Goal: Ask a question

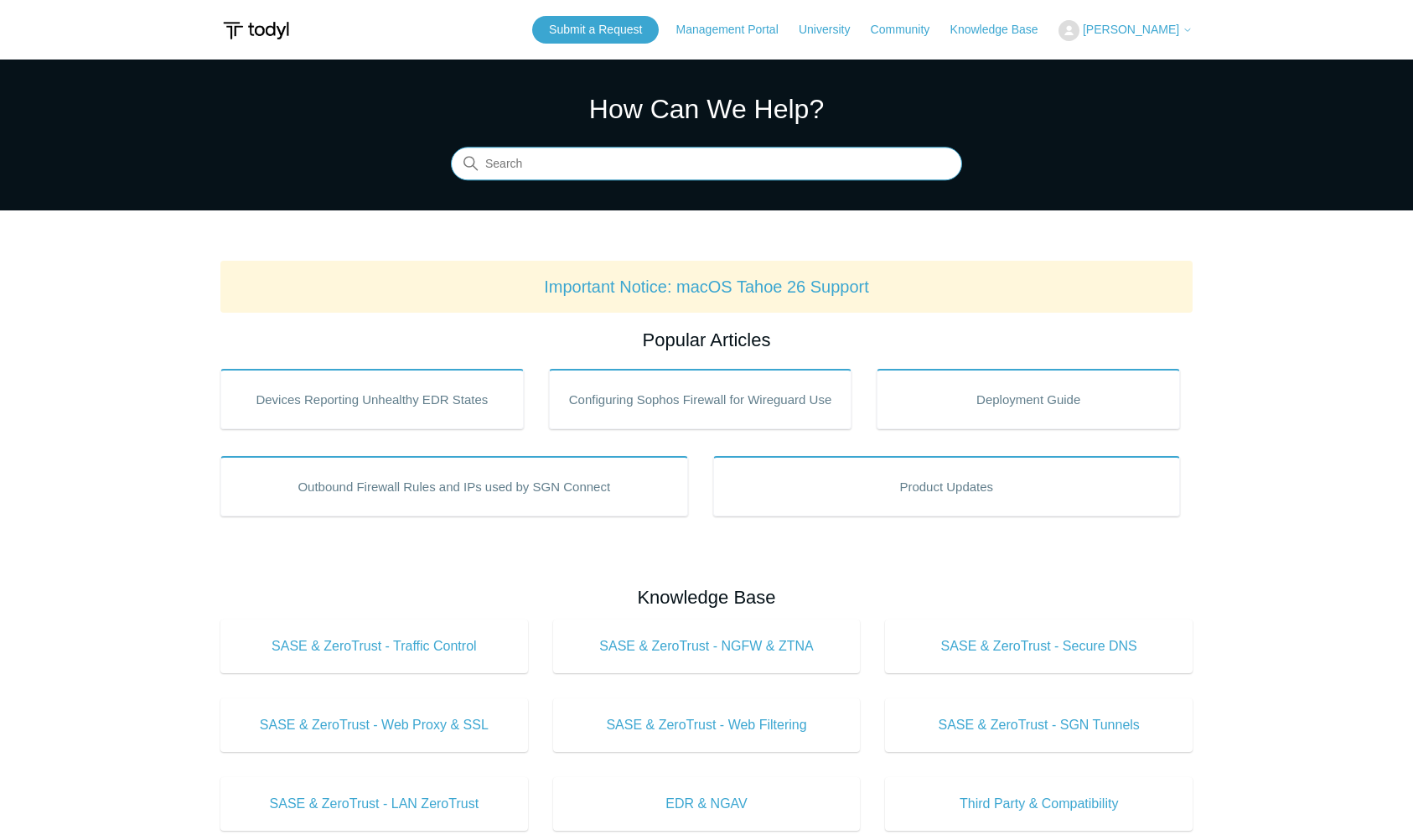
click at [600, 162] on input "Search" at bounding box center [707, 164] width 511 height 33
type input "linux"
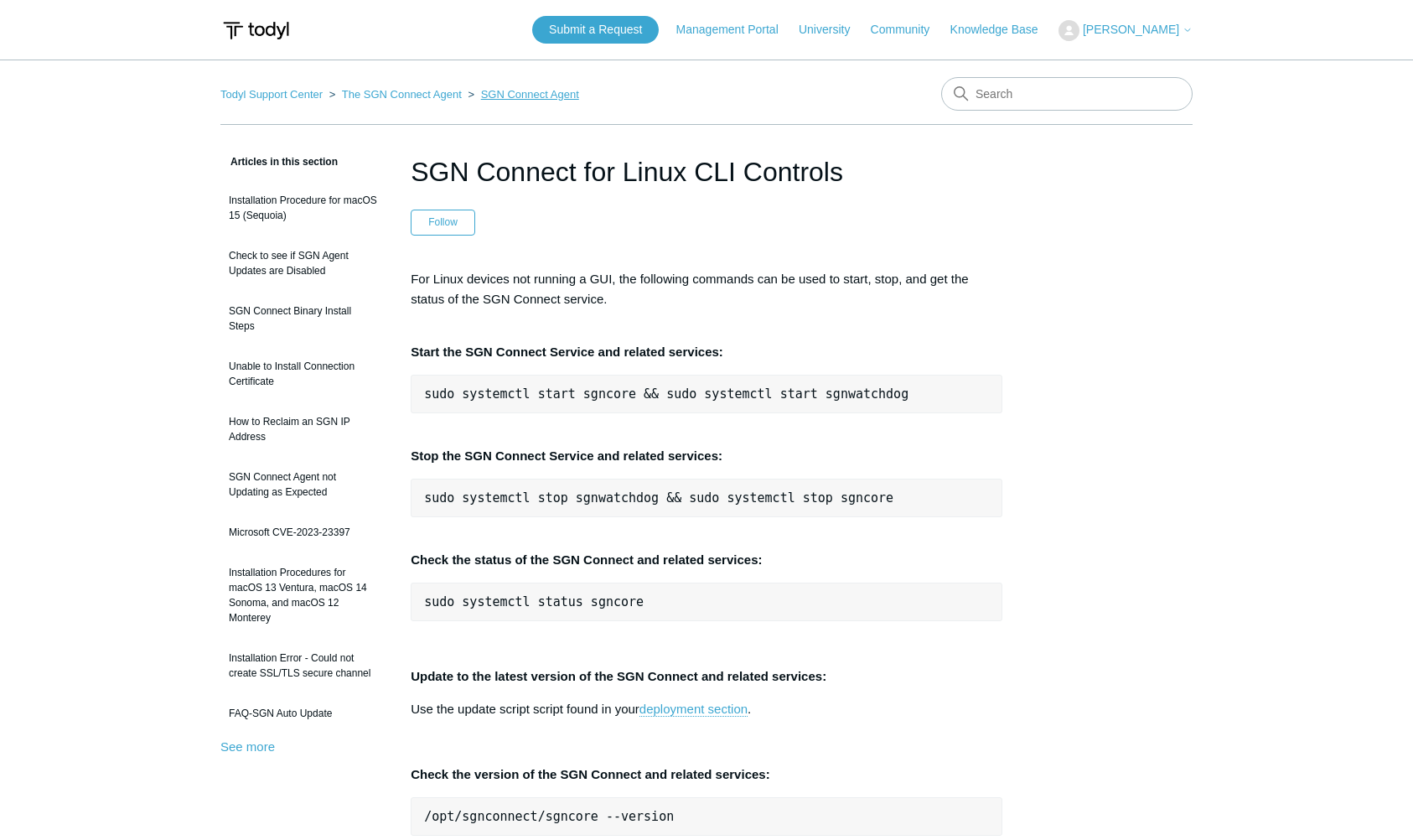
click at [519, 96] on link "SGN Connect Agent" at bounding box center [530, 94] width 98 height 13
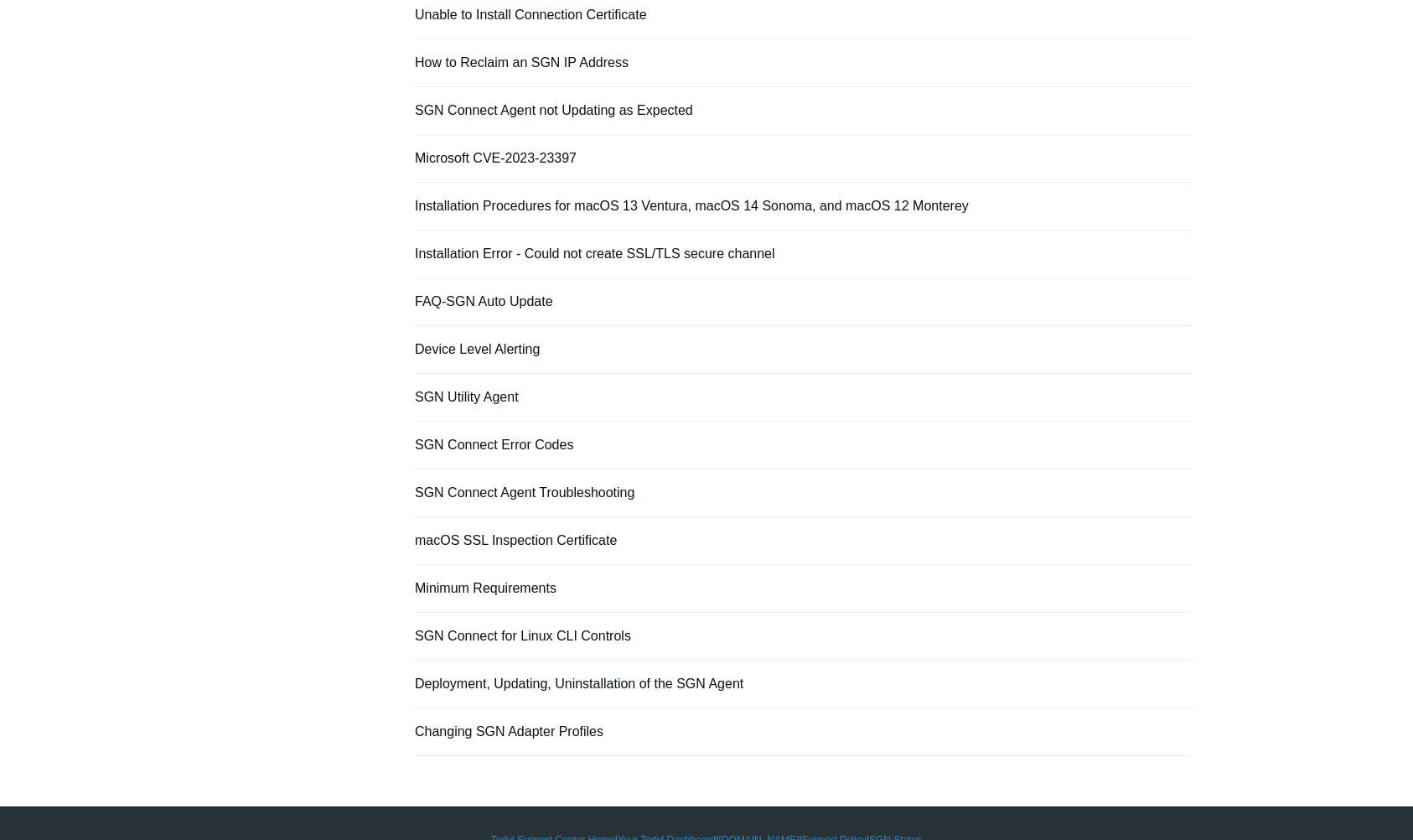
scroll to position [385, 0]
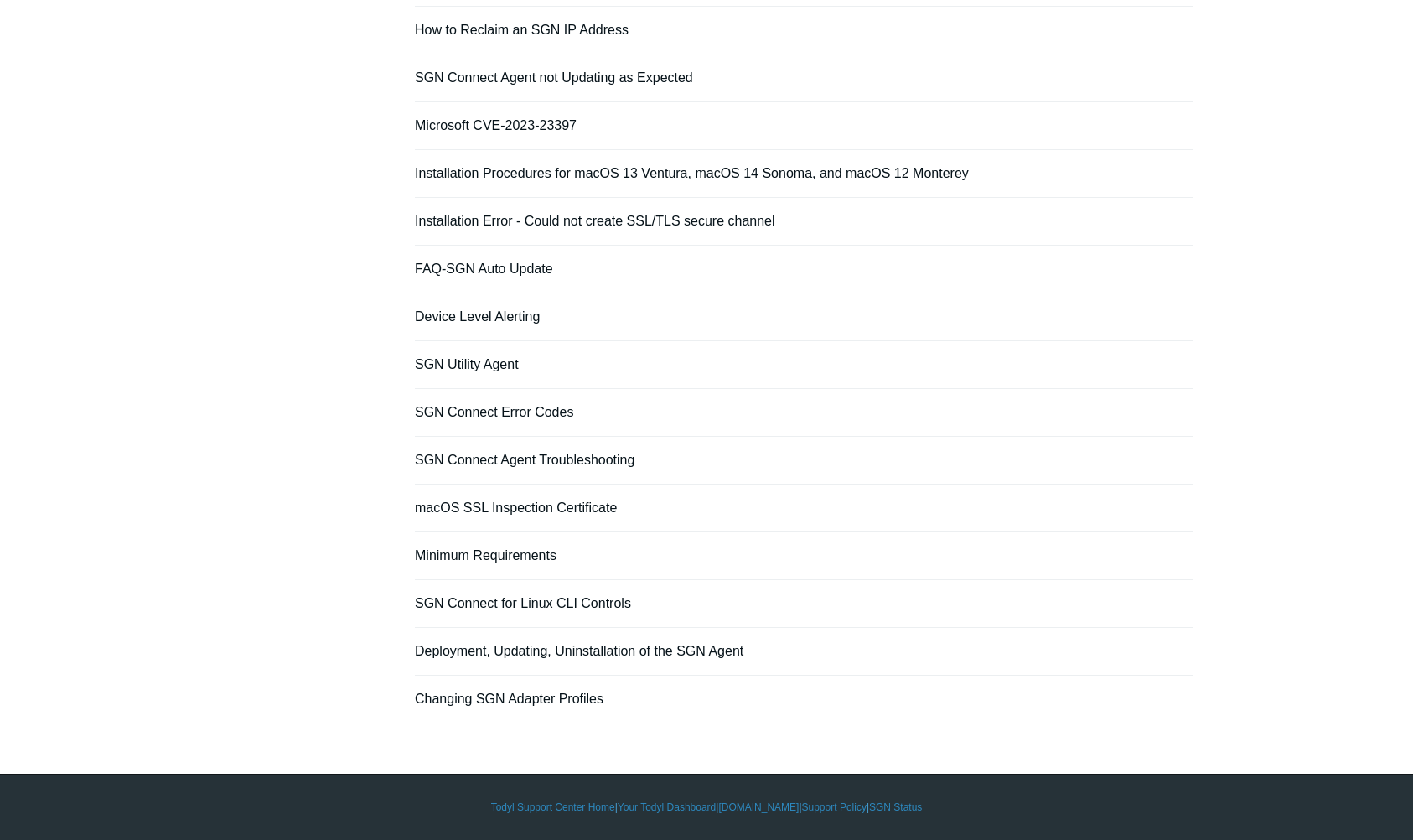
click at [562, 659] on li "Deployment, Updating, Uninstallation of the SGN Agent" at bounding box center [804, 652] width 778 height 48
click at [572, 644] on link "Deployment, Updating, Uninstallation of the SGN Agent" at bounding box center [579, 650] width 329 height 15
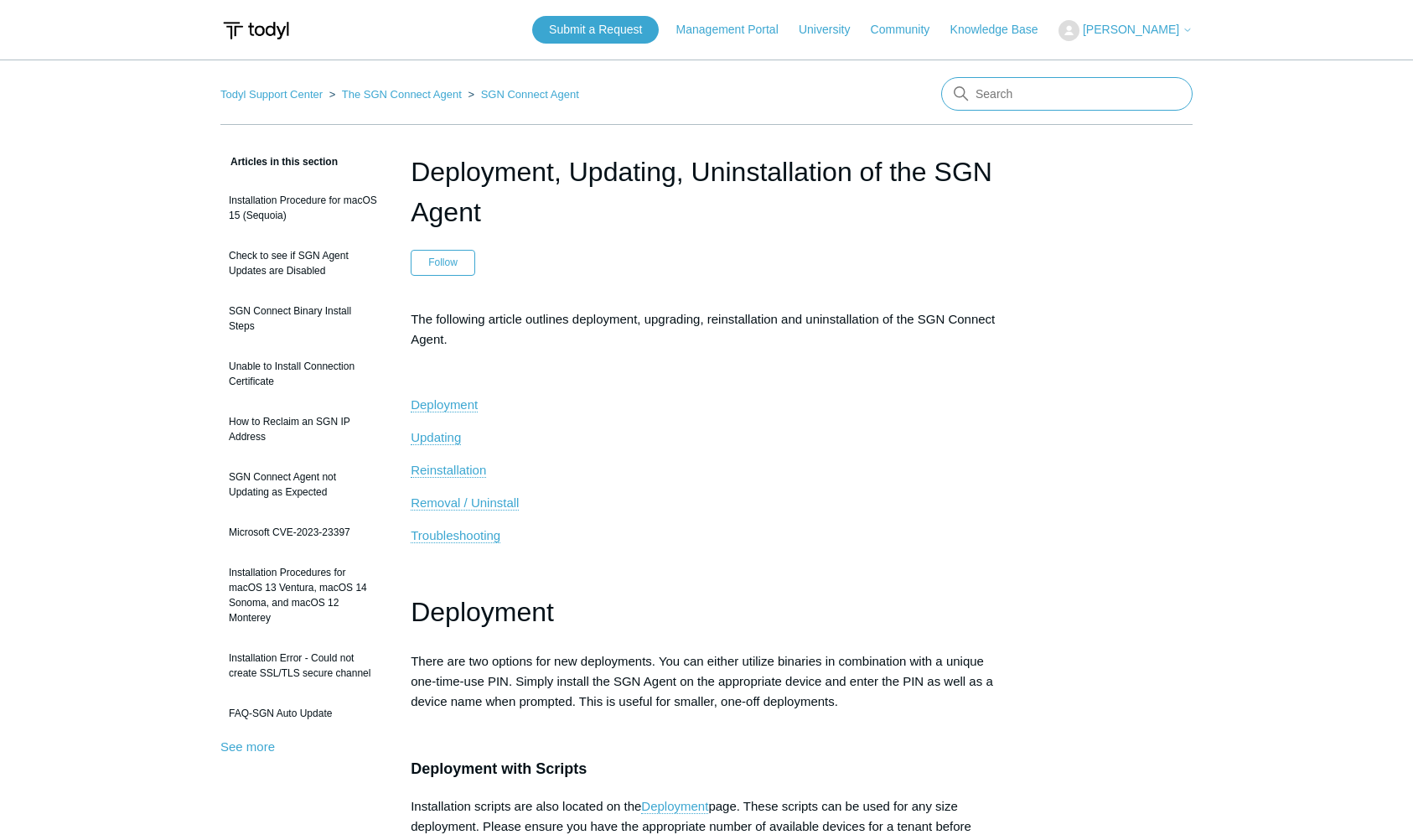
click at [1107, 107] on input "Search" at bounding box center [1066, 94] width 251 height 33
type input "linux"
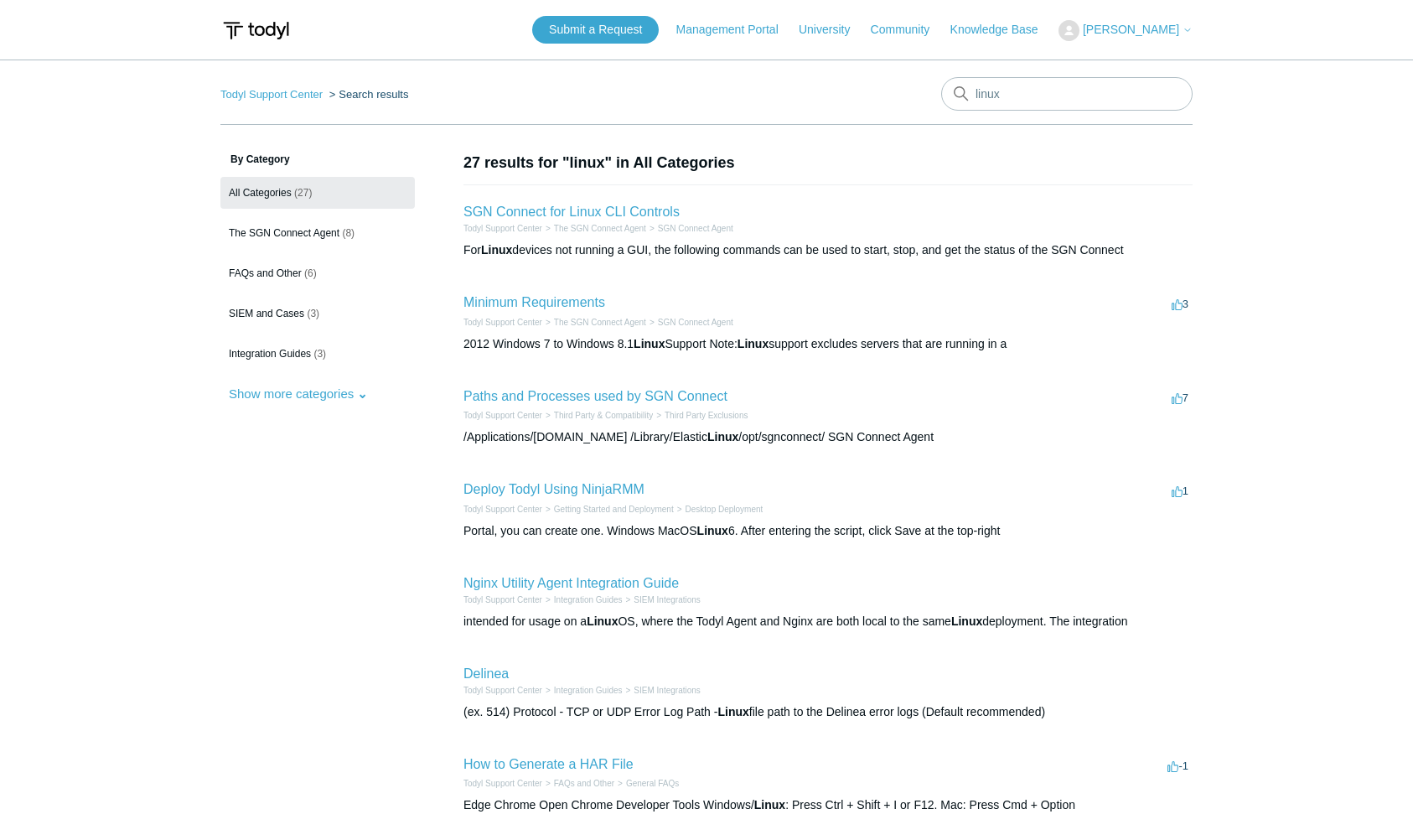
click at [561, 312] on h2 "Minimum Requirements" at bounding box center [534, 302] width 142 height 20
click at [567, 309] on link "Minimum Requirements" at bounding box center [534, 302] width 142 height 15
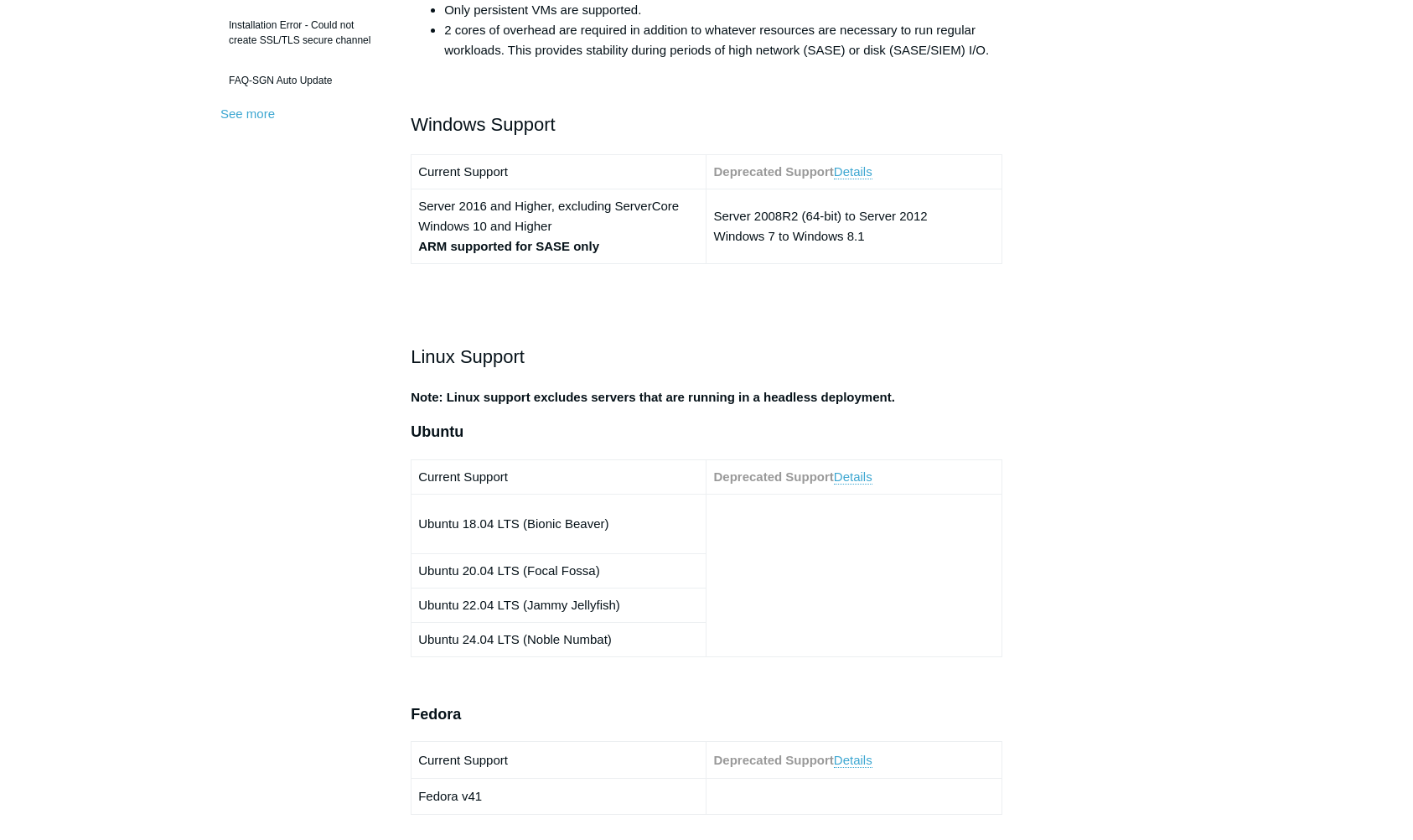
scroll to position [637, 0]
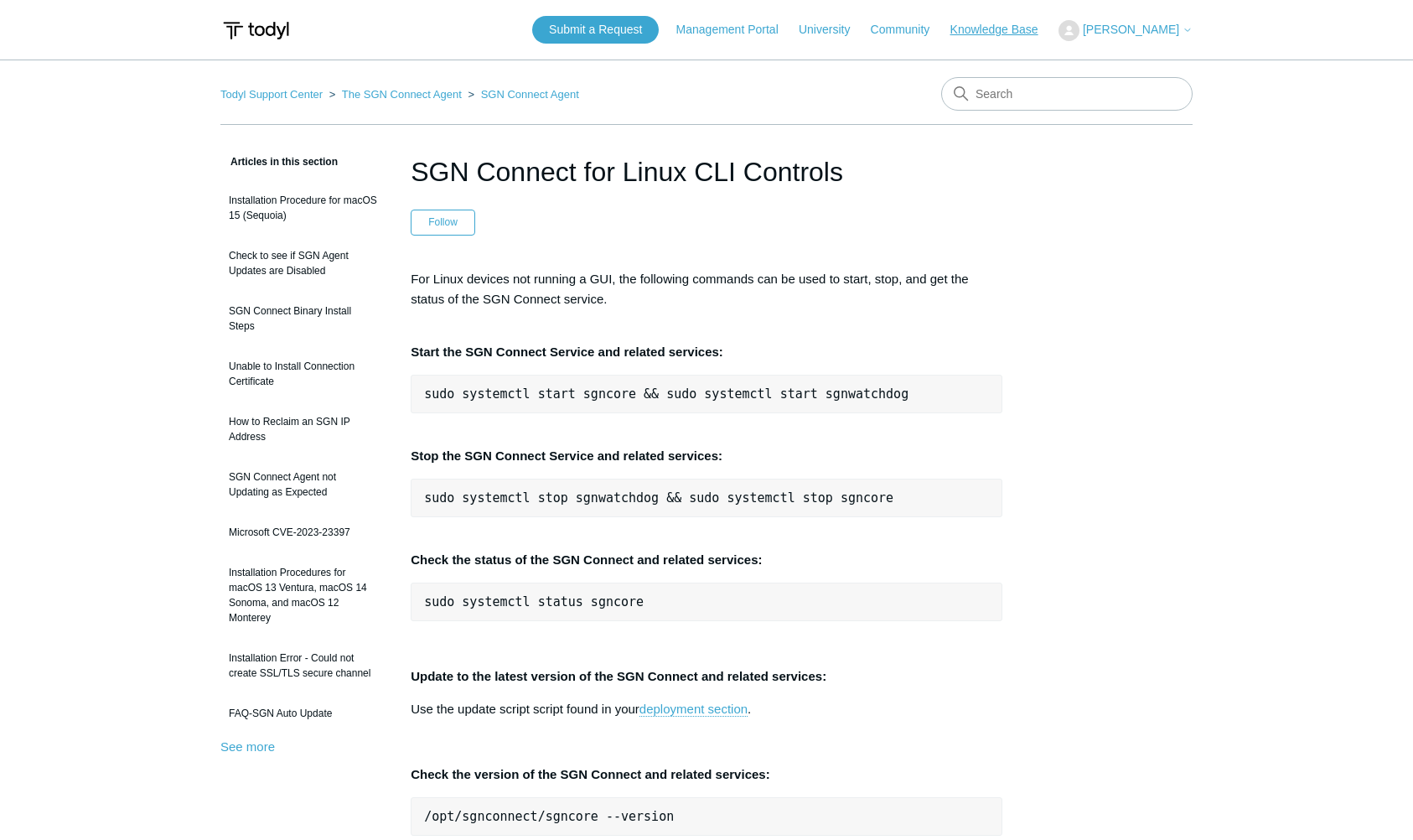
click at [1042, 27] on link "Knowledge Base" at bounding box center [1003, 29] width 105 height 18
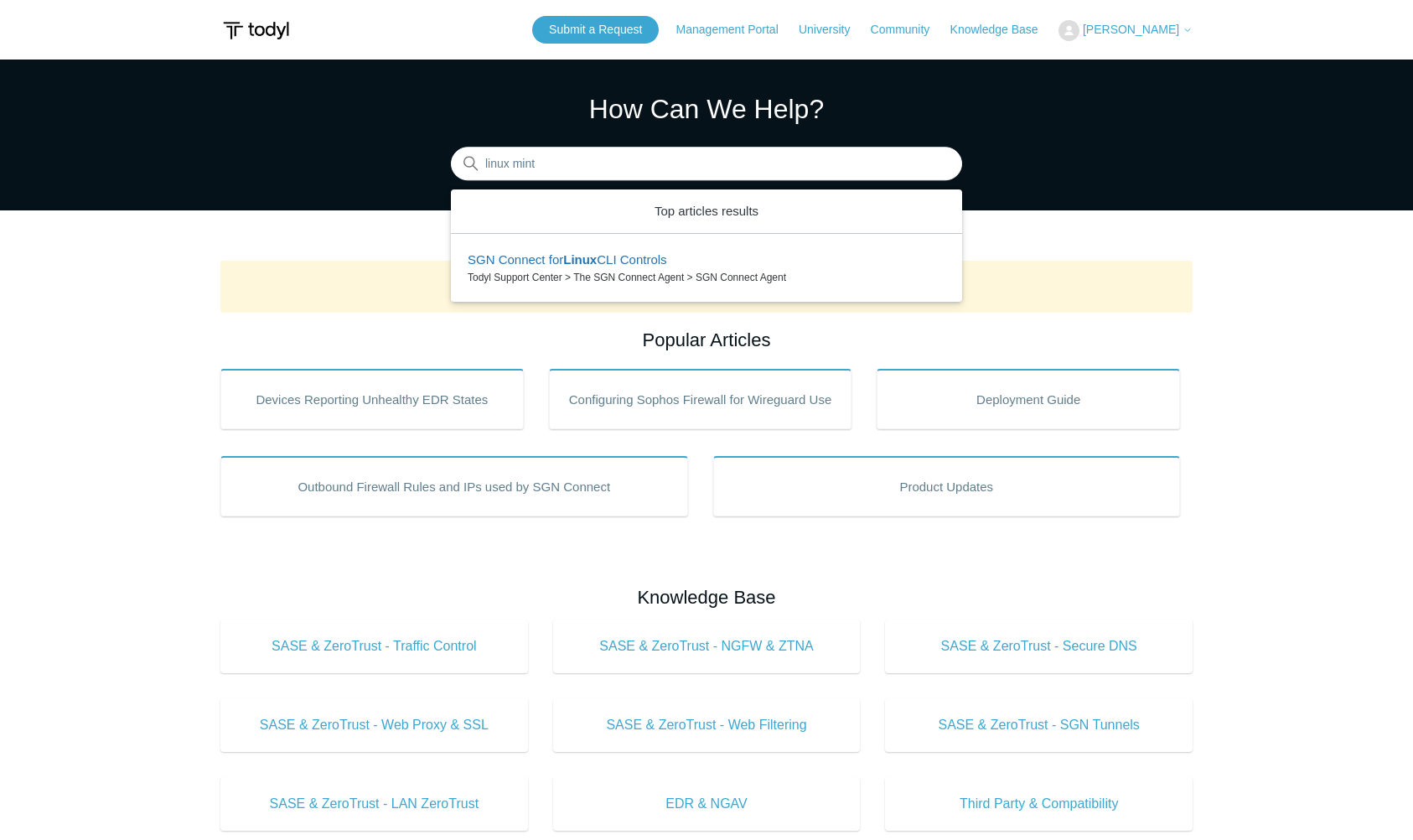
type input "linux mint"
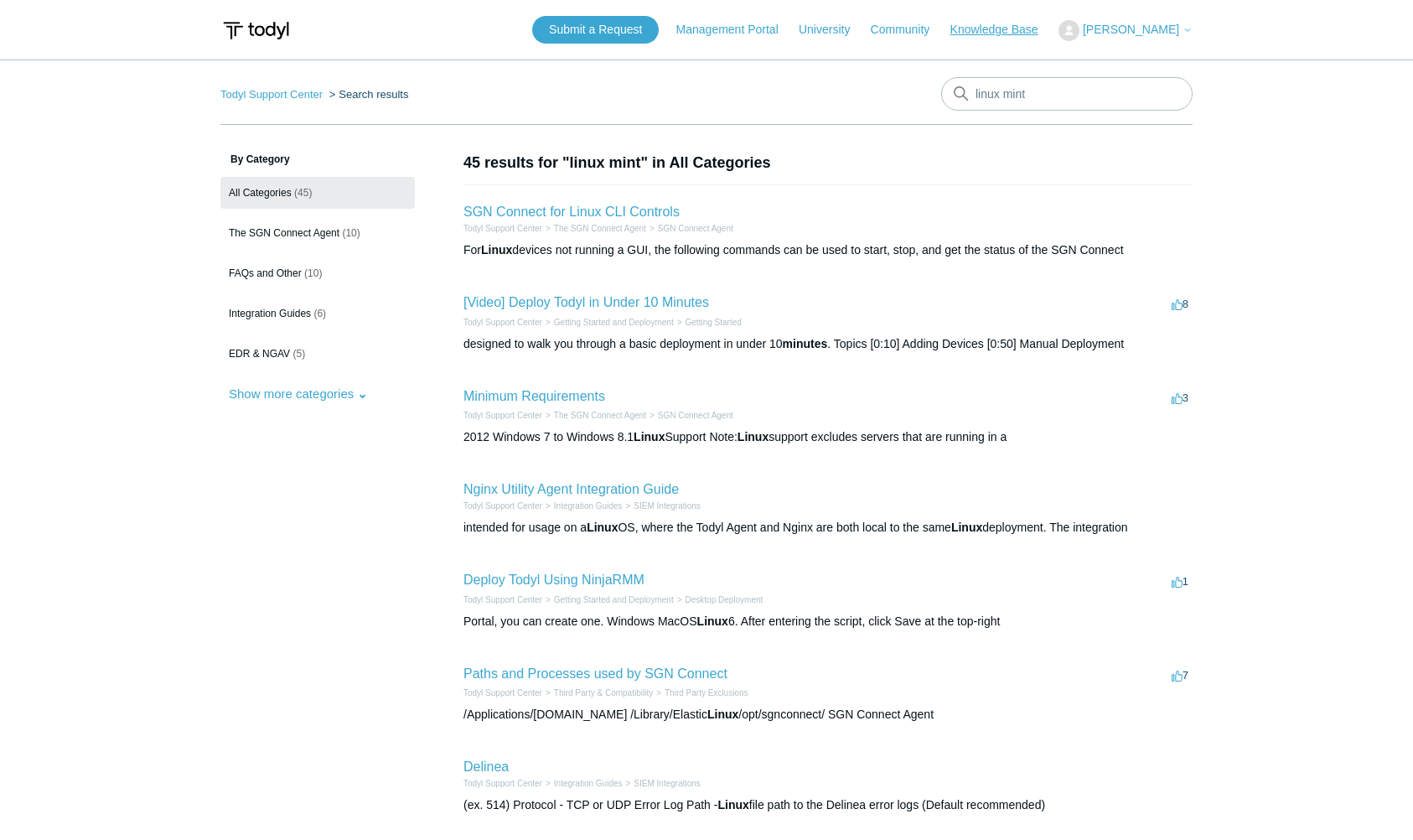
click at [1040, 27] on link "Knowledge Base" at bounding box center [1003, 29] width 105 height 18
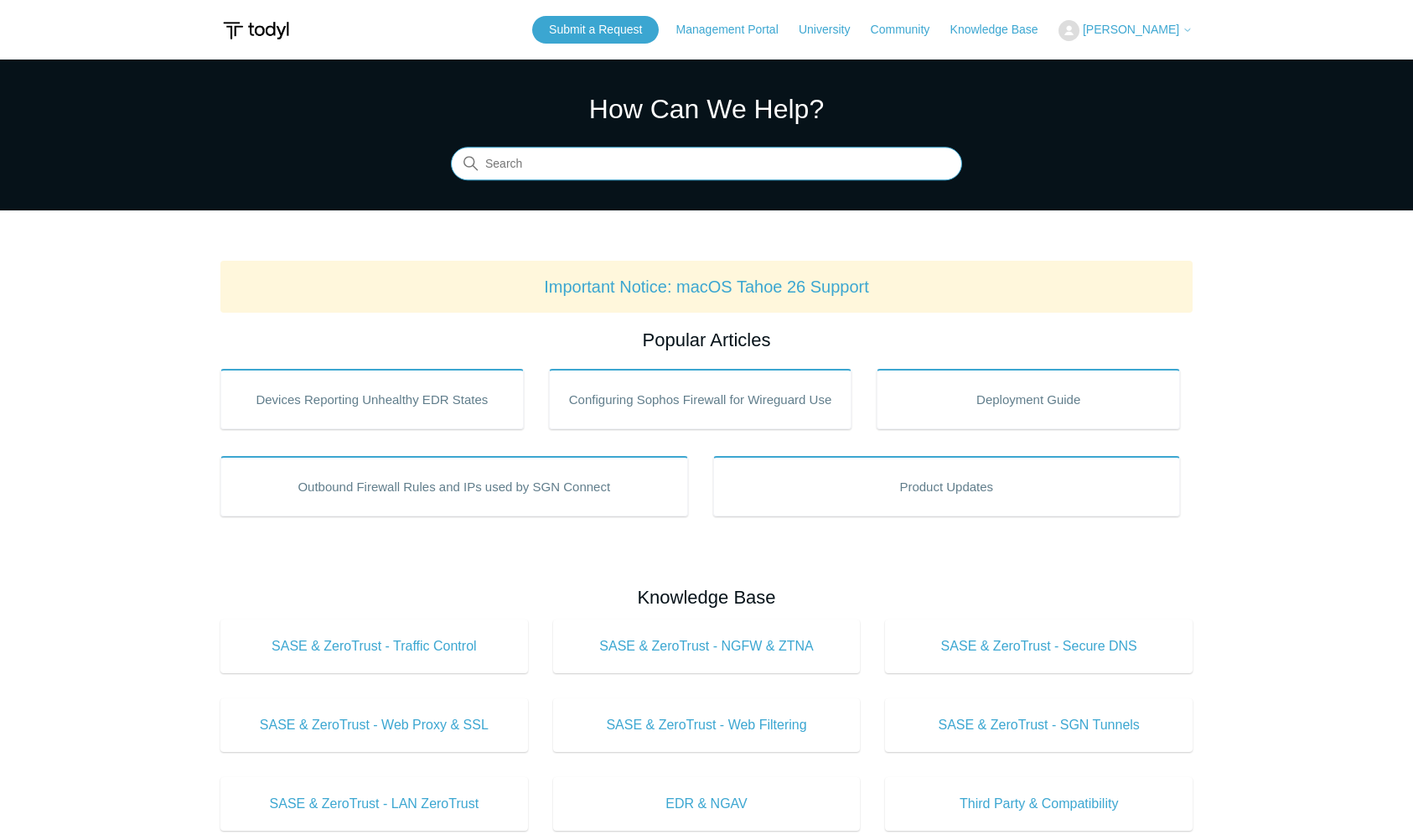
click at [719, 159] on input "Search" at bounding box center [707, 164] width 511 height 33
type input "linux"
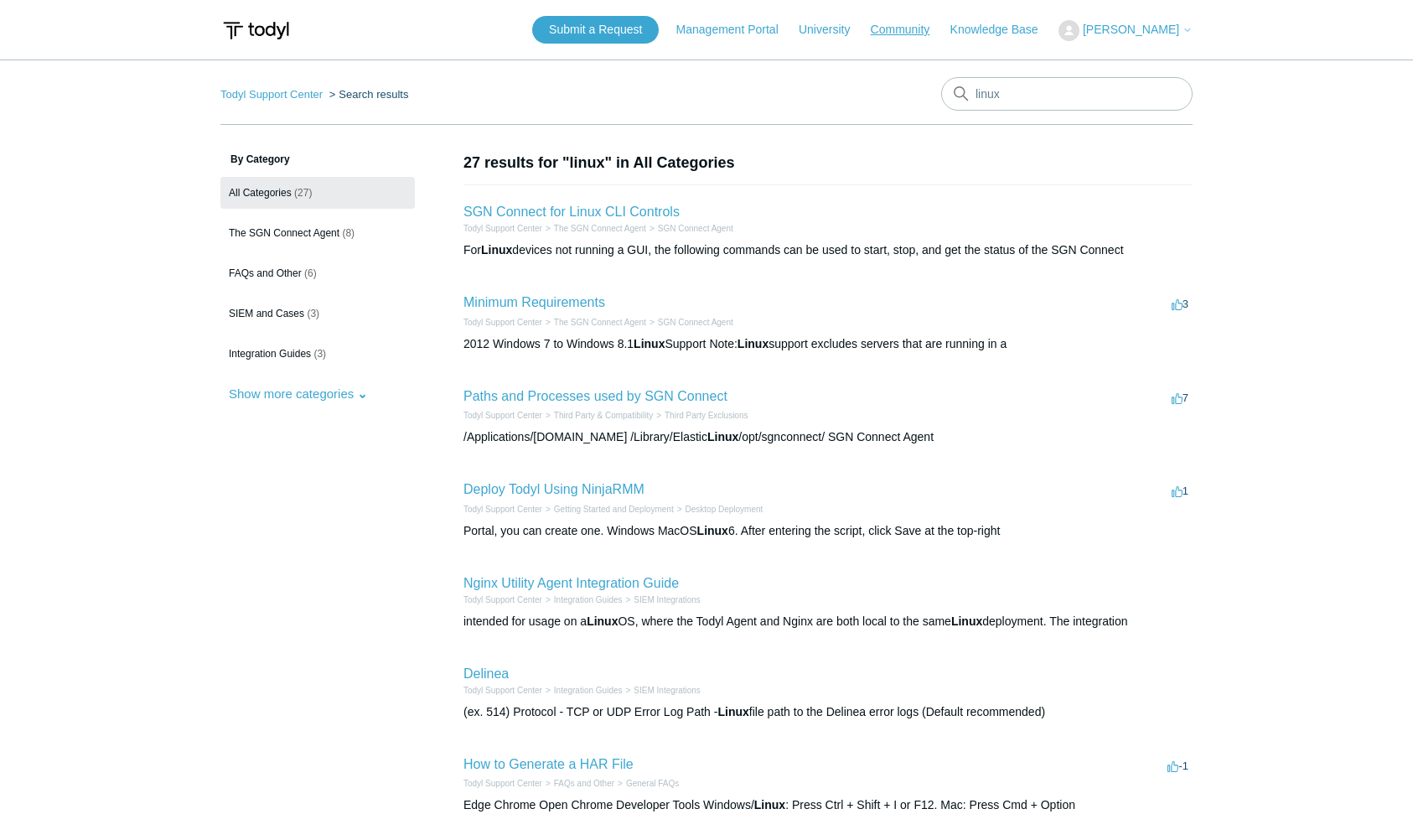
click at [929, 25] on link "Community" at bounding box center [909, 29] width 76 height 18
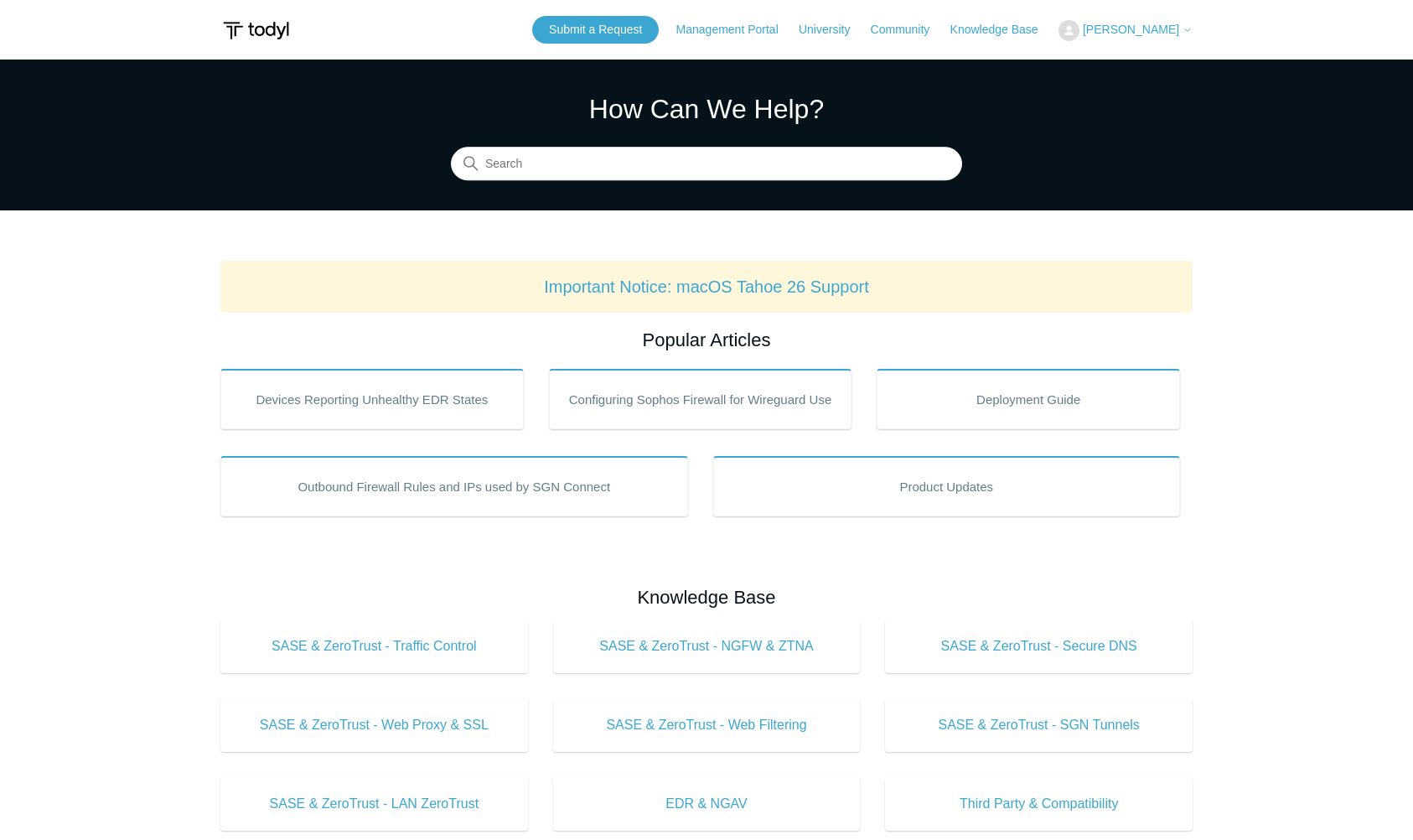
click at [1153, 30] on span "[PERSON_NAME]" at bounding box center [1131, 29] width 96 height 14
click at [924, 29] on link "Community" at bounding box center [909, 29] width 76 height 18
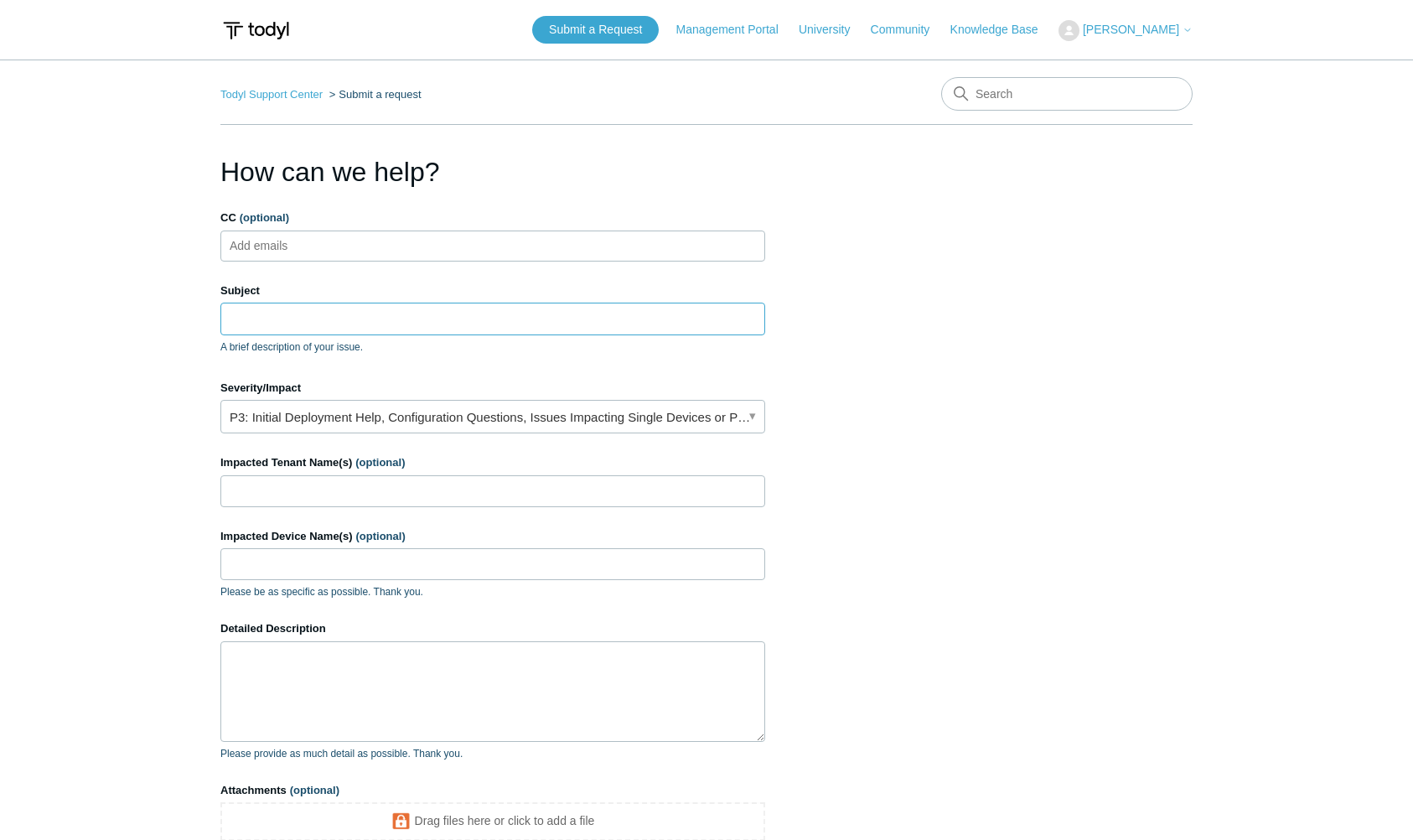
click at [559, 313] on input "Subject" at bounding box center [492, 318] width 545 height 32
drag, startPoint x: 953, startPoint y: 402, endPoint x: 931, endPoint y: 402, distance: 22.0
click at [952, 402] on section "How can we help? CC (optional) Add emails Subject A brief description of your i…" at bounding box center [706, 538] width 972 height 772
click at [761, 414] on link "P3: Initial Deployment Help, Configuration Questions, Issues Impacting Single D…" at bounding box center [492, 416] width 545 height 33
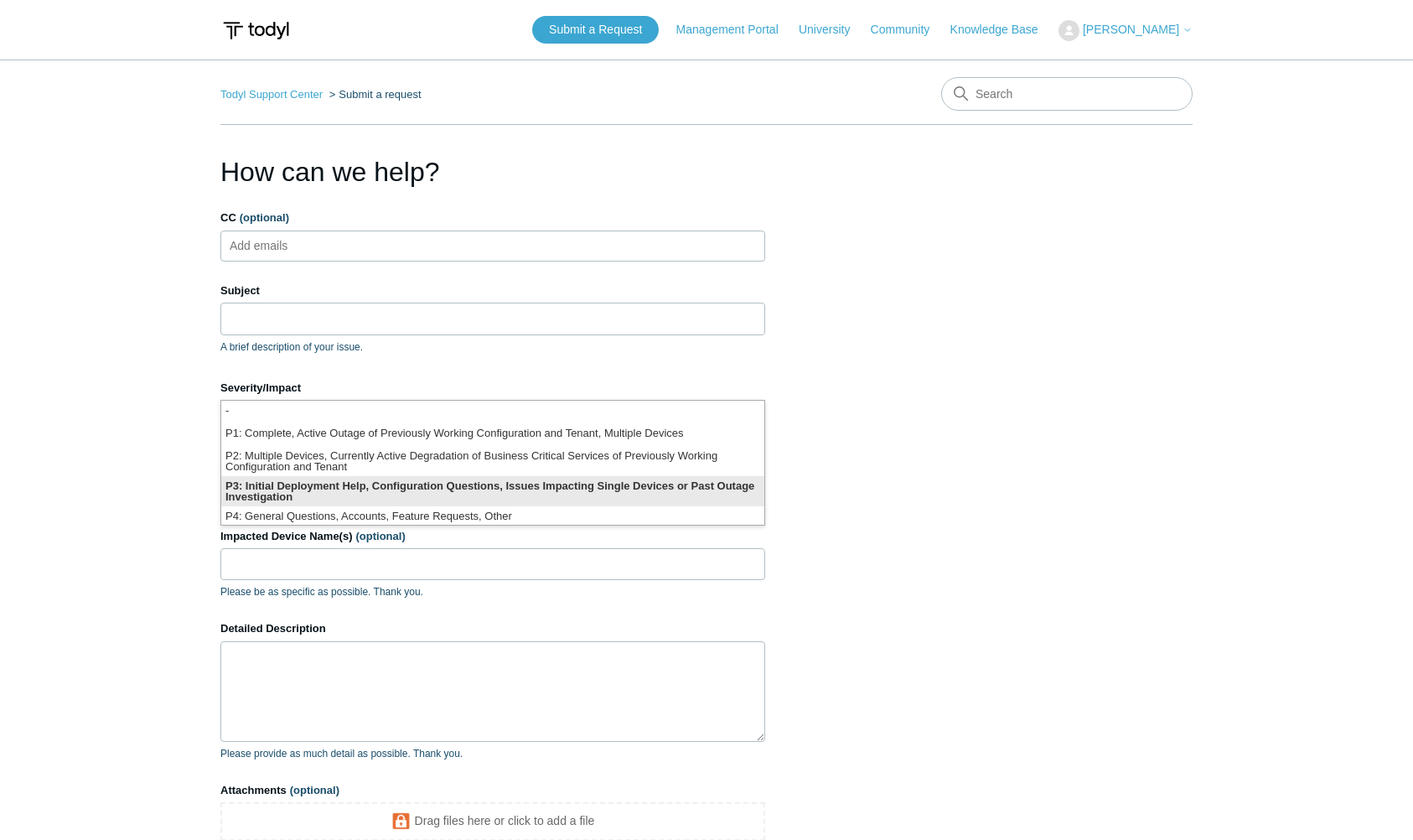
click at [687, 488] on li "P3: Initial Deployment Help, Configuration Questions, Issues Impacting Single D…" at bounding box center [492, 491] width 543 height 30
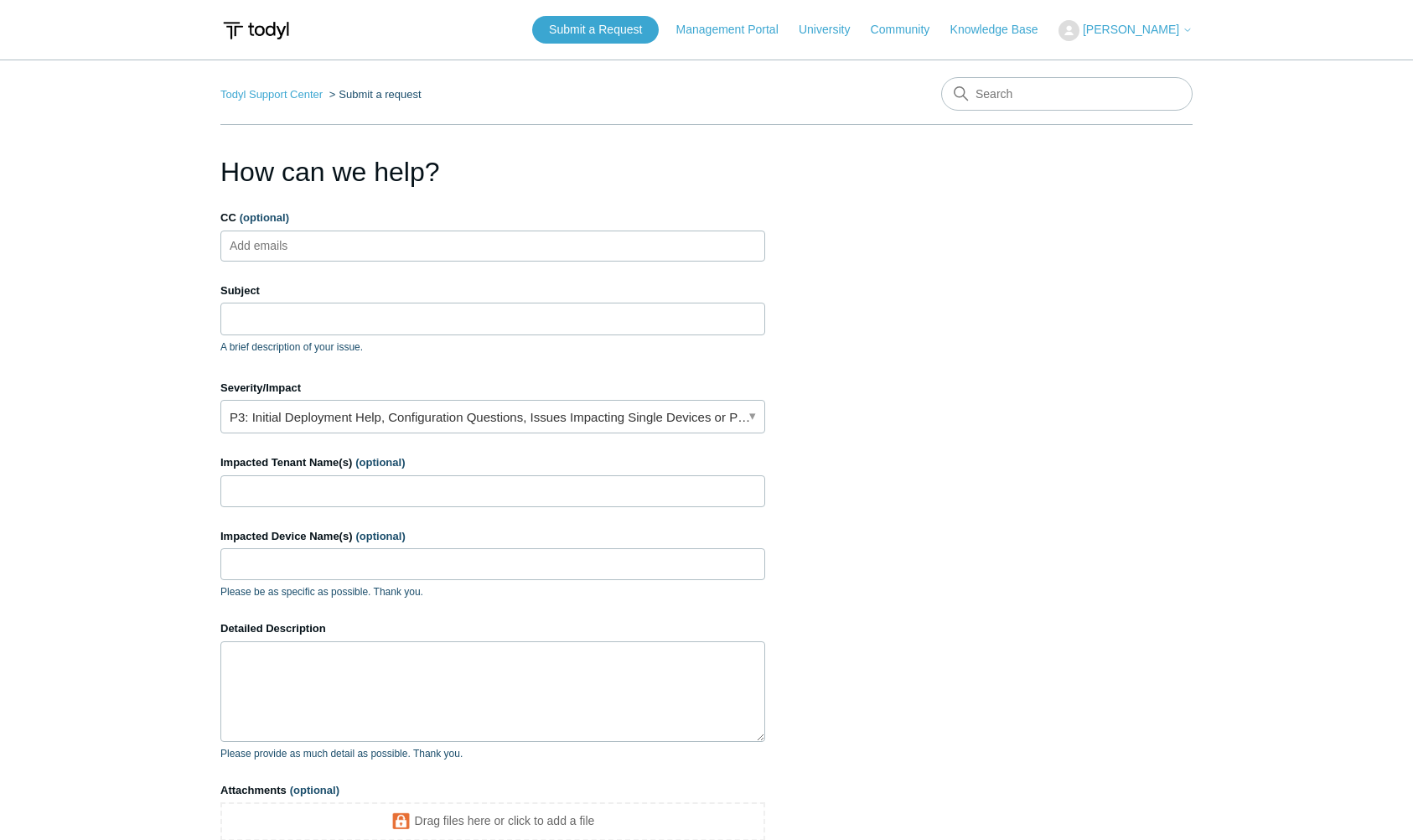
click at [355, 247] on ul "Add emails" at bounding box center [492, 246] width 545 height 31
click at [431, 311] on input "Subject" at bounding box center [492, 318] width 545 height 32
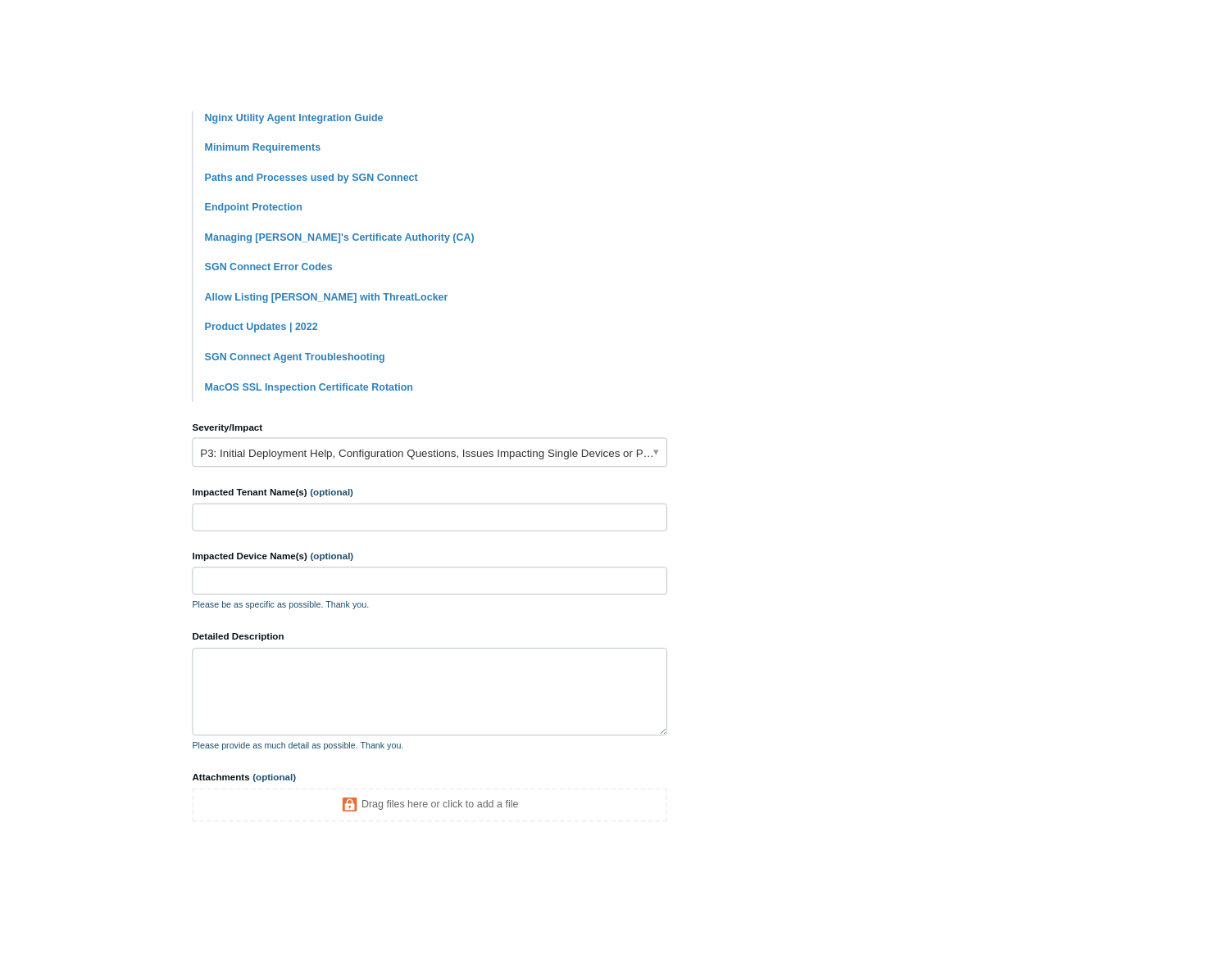
scroll to position [444, 0]
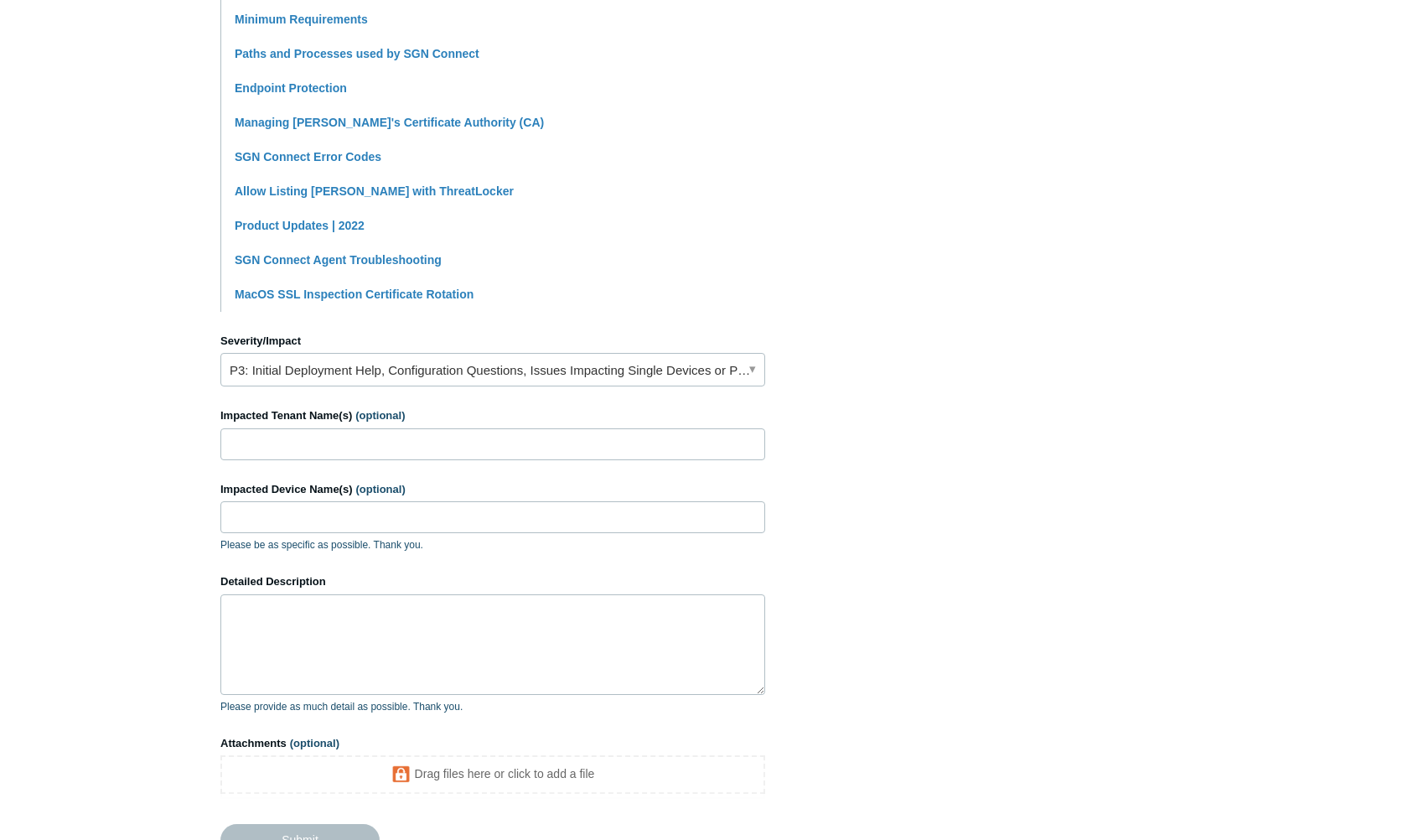
type input "Installation on Linux Mint"
click at [473, 449] on input "Impacted Tenant Name(s) (optional)" at bounding box center [492, 444] width 545 height 32
type input "CastNet, Inc. - Prod"
click at [430, 526] on input "Impacted Device Name(s) (optional)" at bounding box center [492, 517] width 545 height 32
drag, startPoint x: 227, startPoint y: 522, endPoint x: 371, endPoint y: 520, distance: 144.0
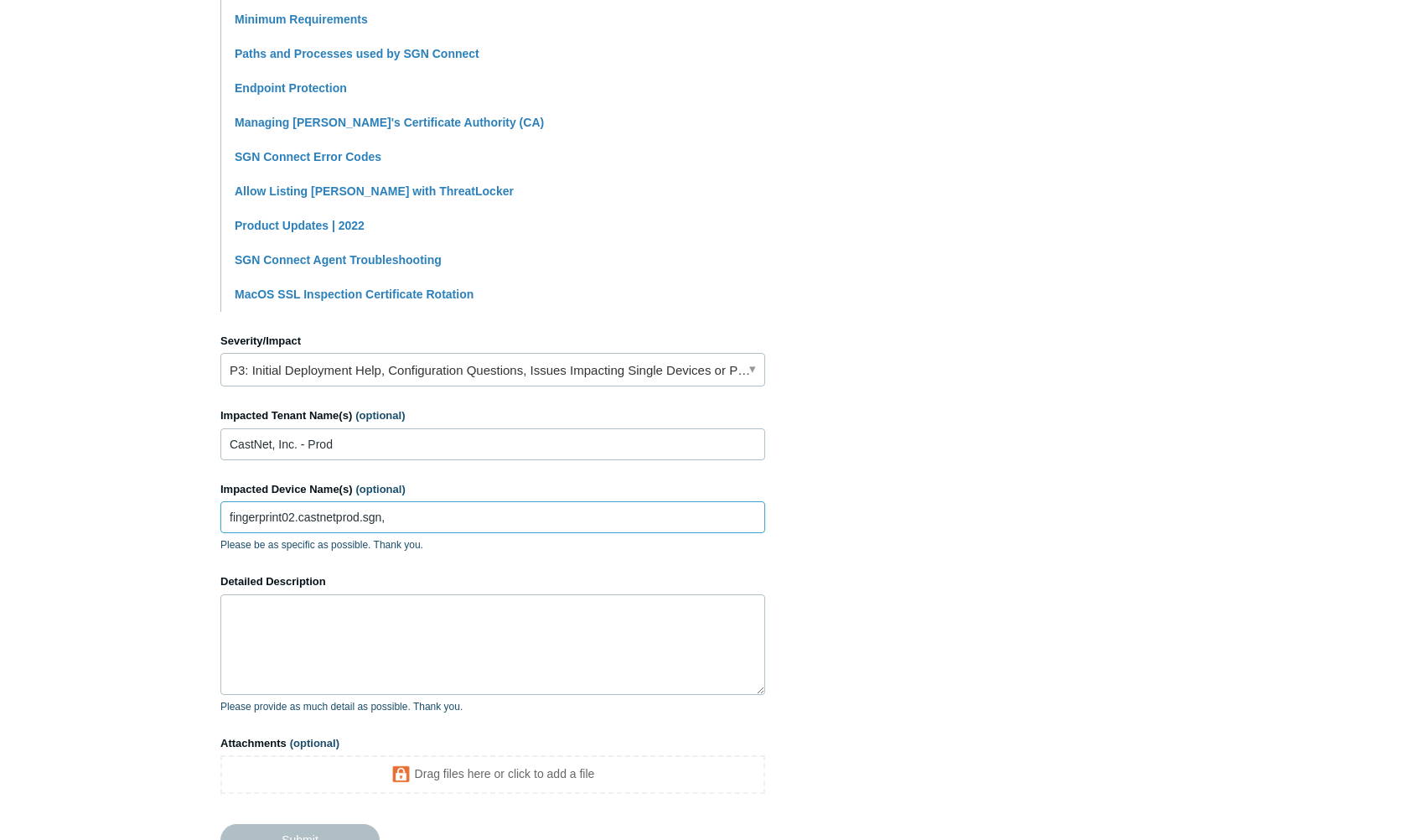
click at [371, 520] on input "fingerprint02.castnetprod.sgn," at bounding box center [492, 517] width 545 height 32
click at [421, 531] on input "fingerprint02.castnetprod.sgn," at bounding box center [492, 517] width 545 height 32
paste input "fingerprint02.castnetprod.sgn"
click at [438, 520] on input "fingerprint02.castnetprod.sgn, fingerprint02.castnetprod.sgn" at bounding box center [492, 517] width 545 height 32
type input "fingerprint02.castnetprod.sgn, fingerprint03.castnetprod.sgn"
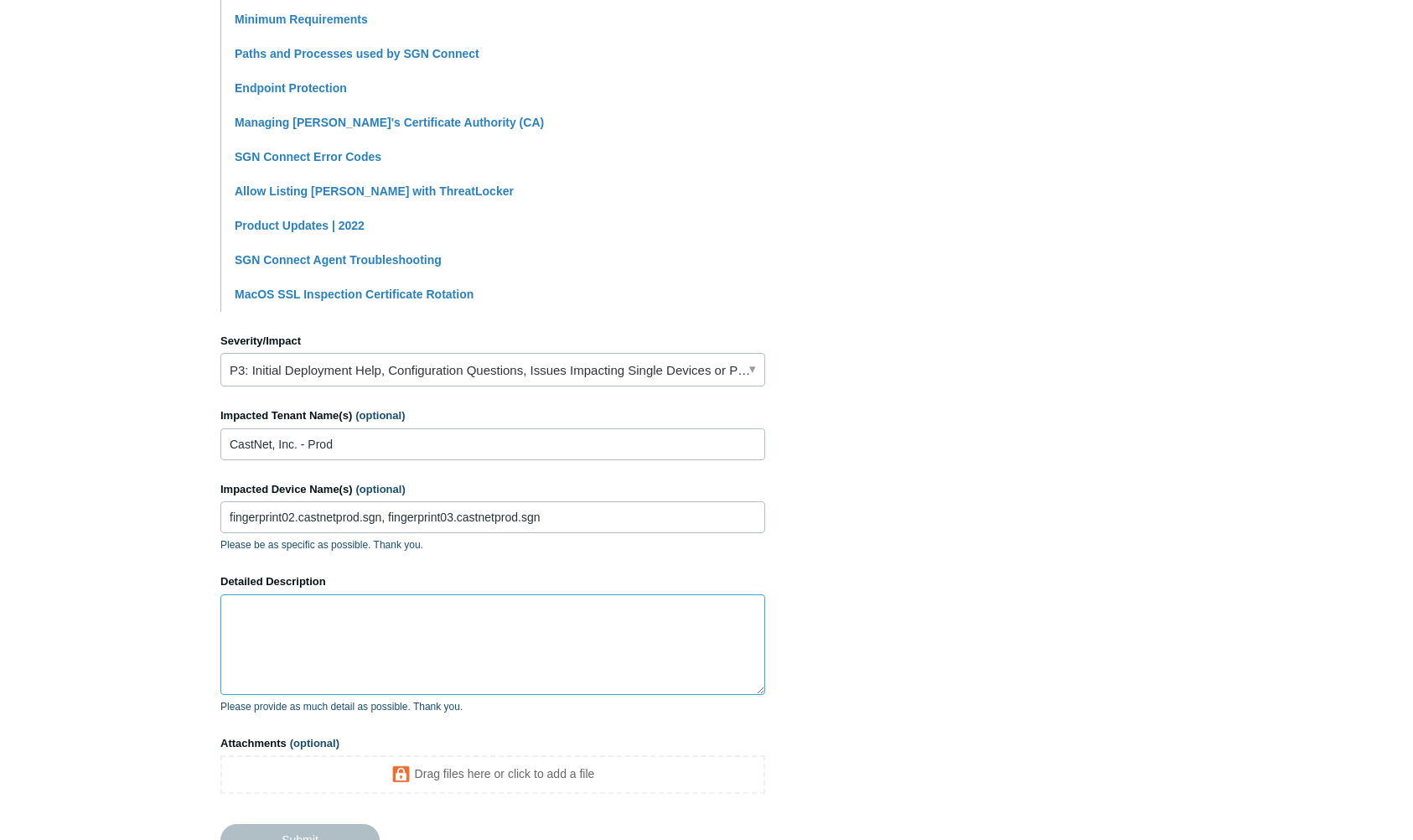
click at [397, 644] on textarea "Detailed Description" at bounding box center [492, 644] width 545 height 100
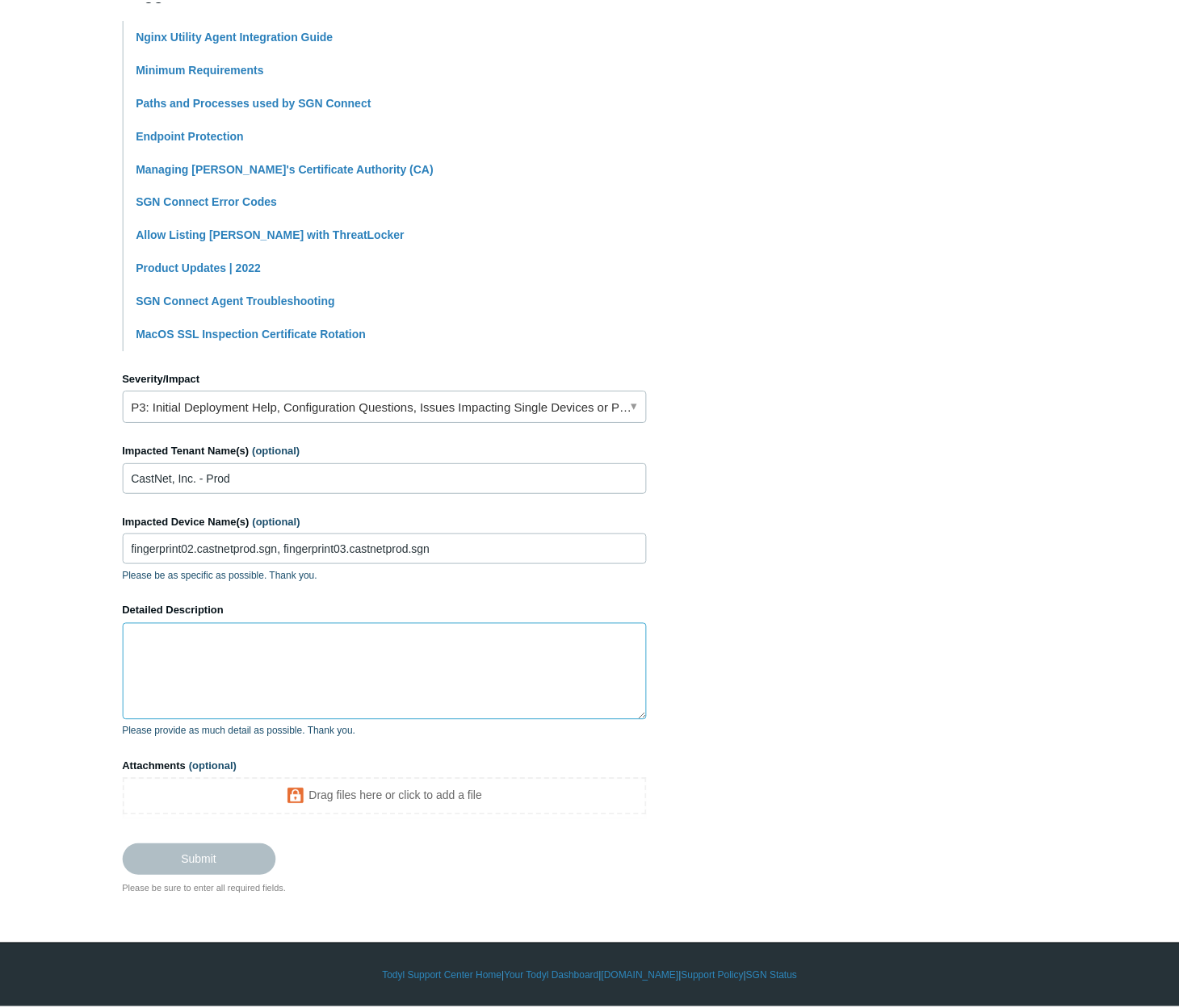
scroll to position [390, 0]
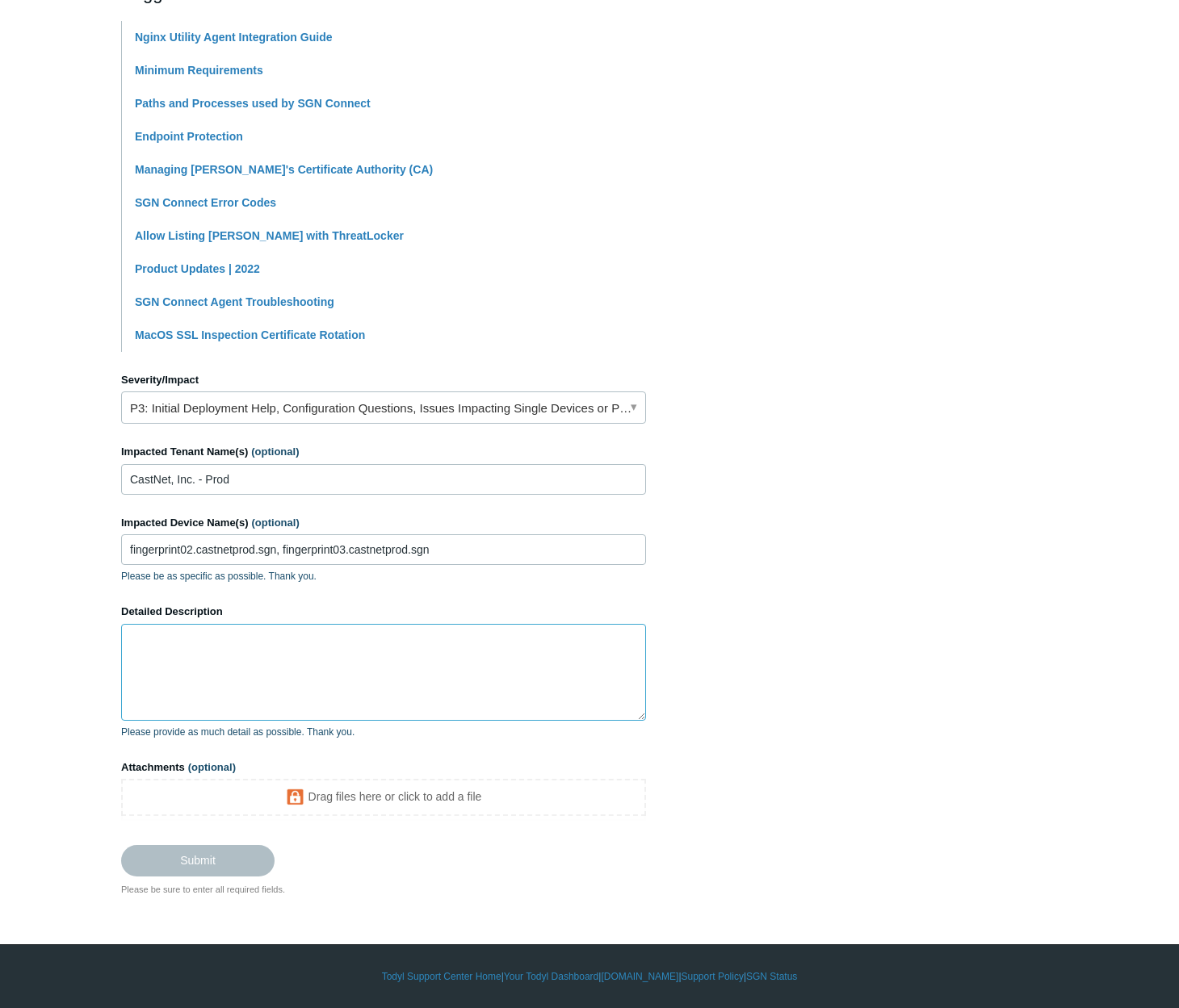
click at [349, 654] on textarea "Detailed Description" at bounding box center [383, 672] width 525 height 97
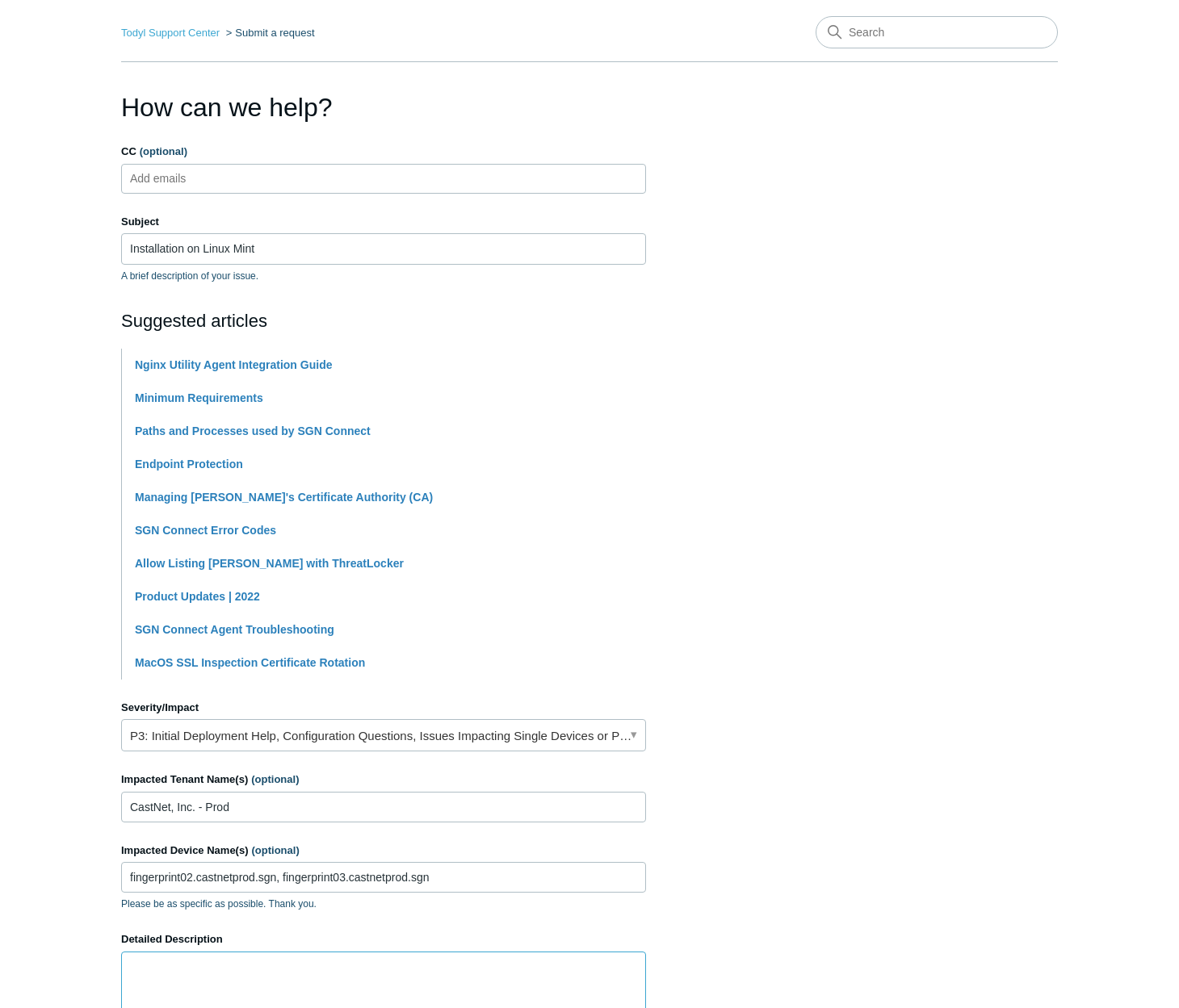
scroll to position [45, 0]
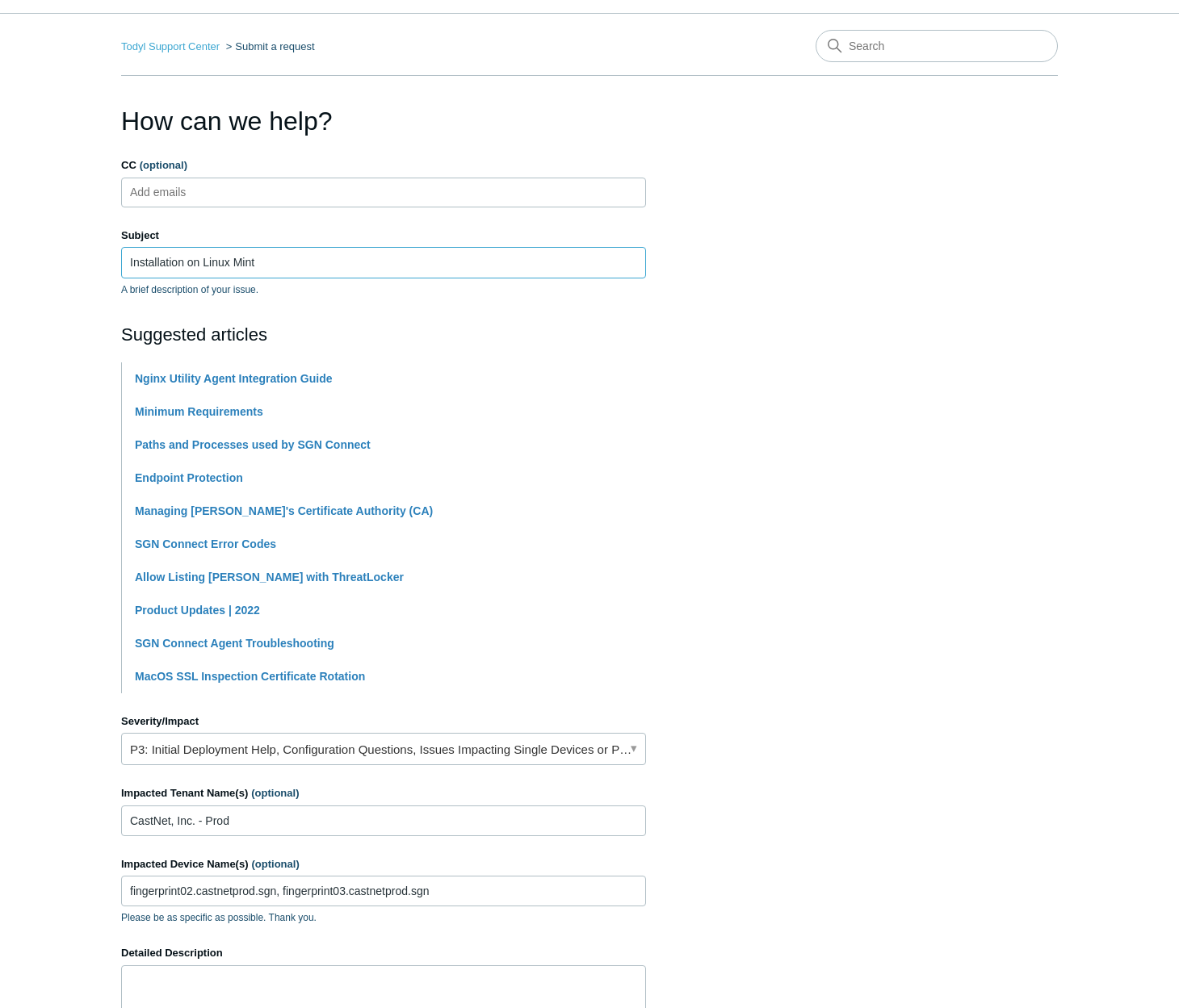
click at [181, 261] on input "Installation on Linux Mint" at bounding box center [383, 262] width 525 height 31
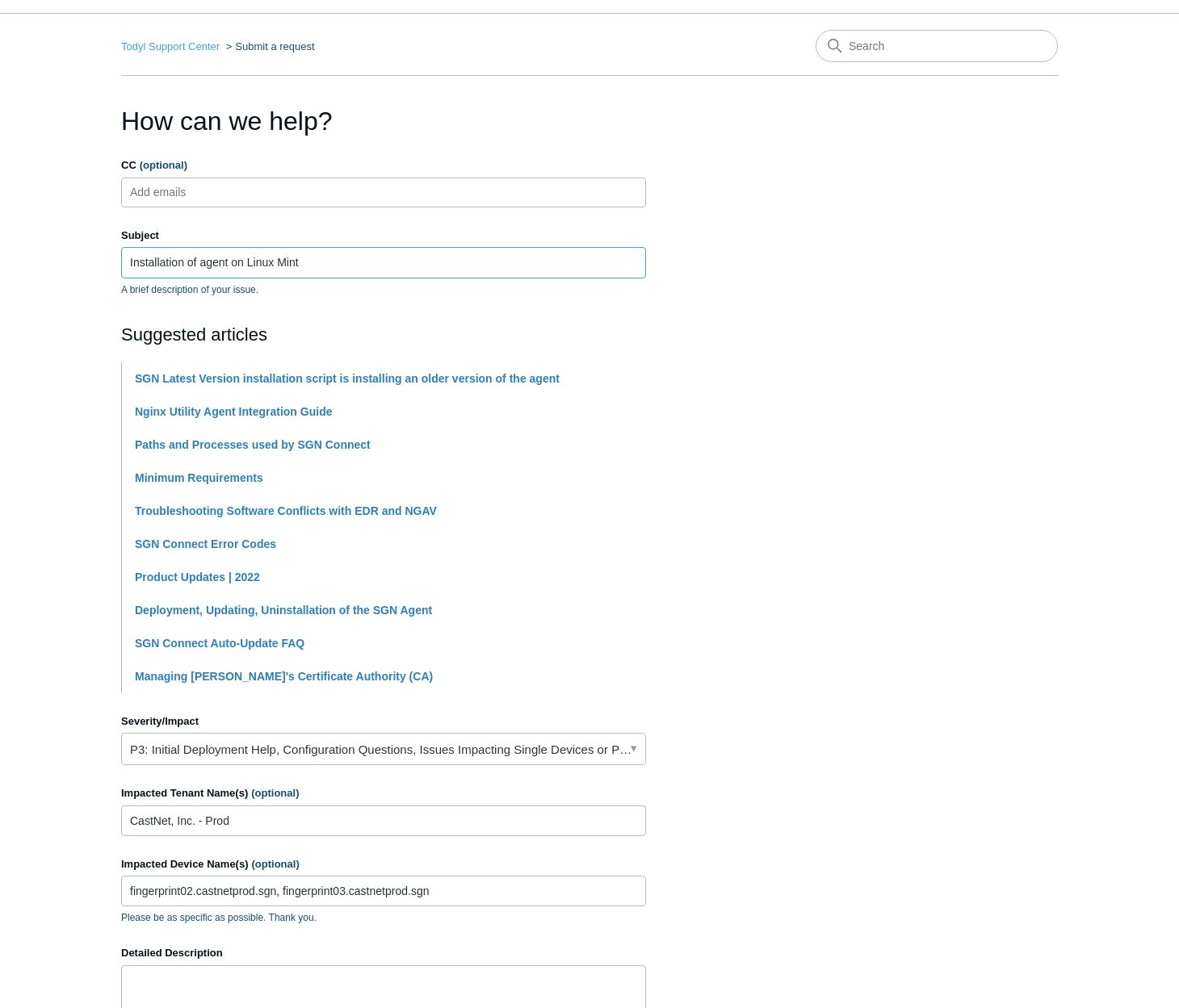
click at [343, 265] on input "Installation of agent on Linux Mint" at bounding box center [383, 262] width 525 height 31
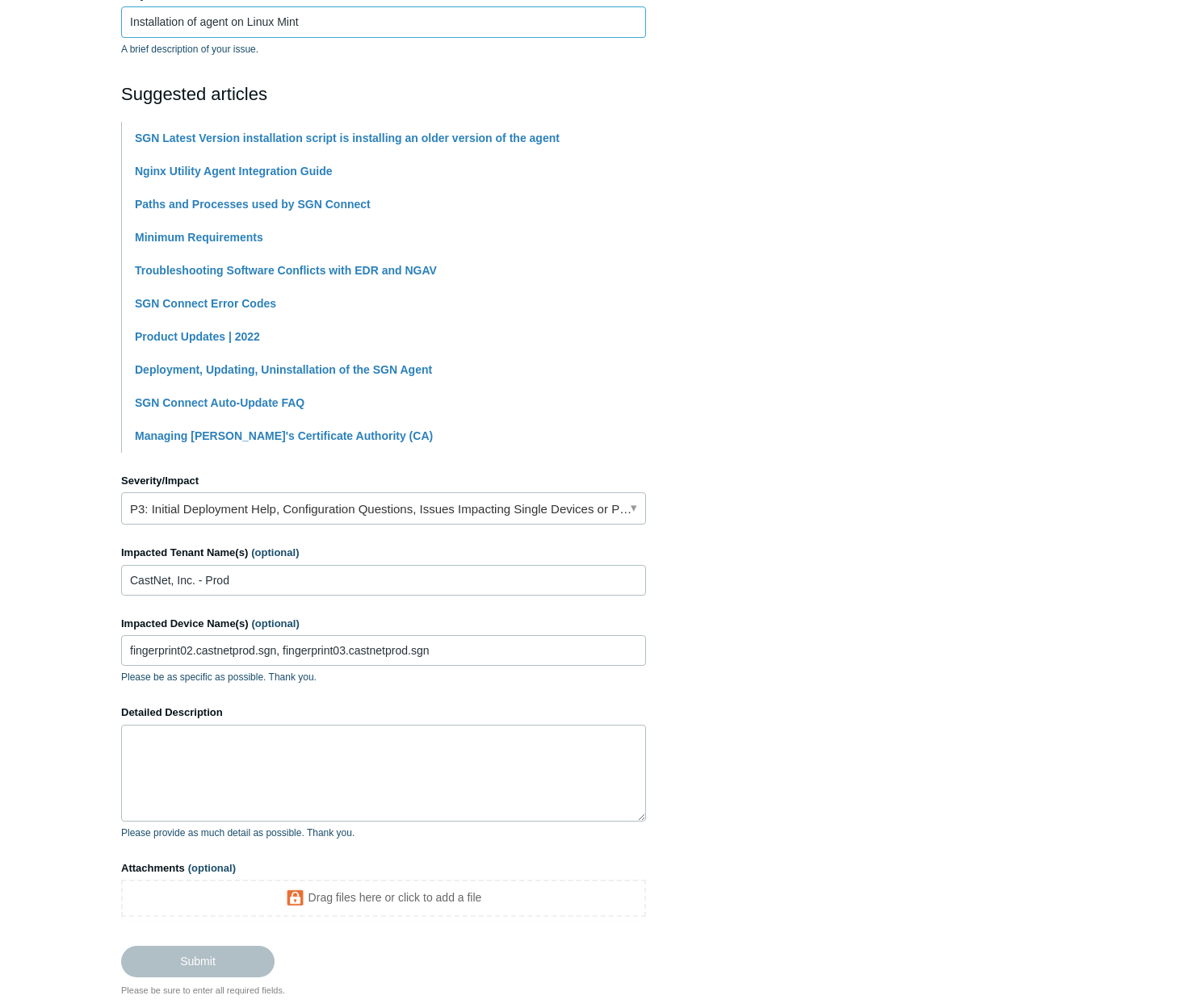
scroll to position [390, 0]
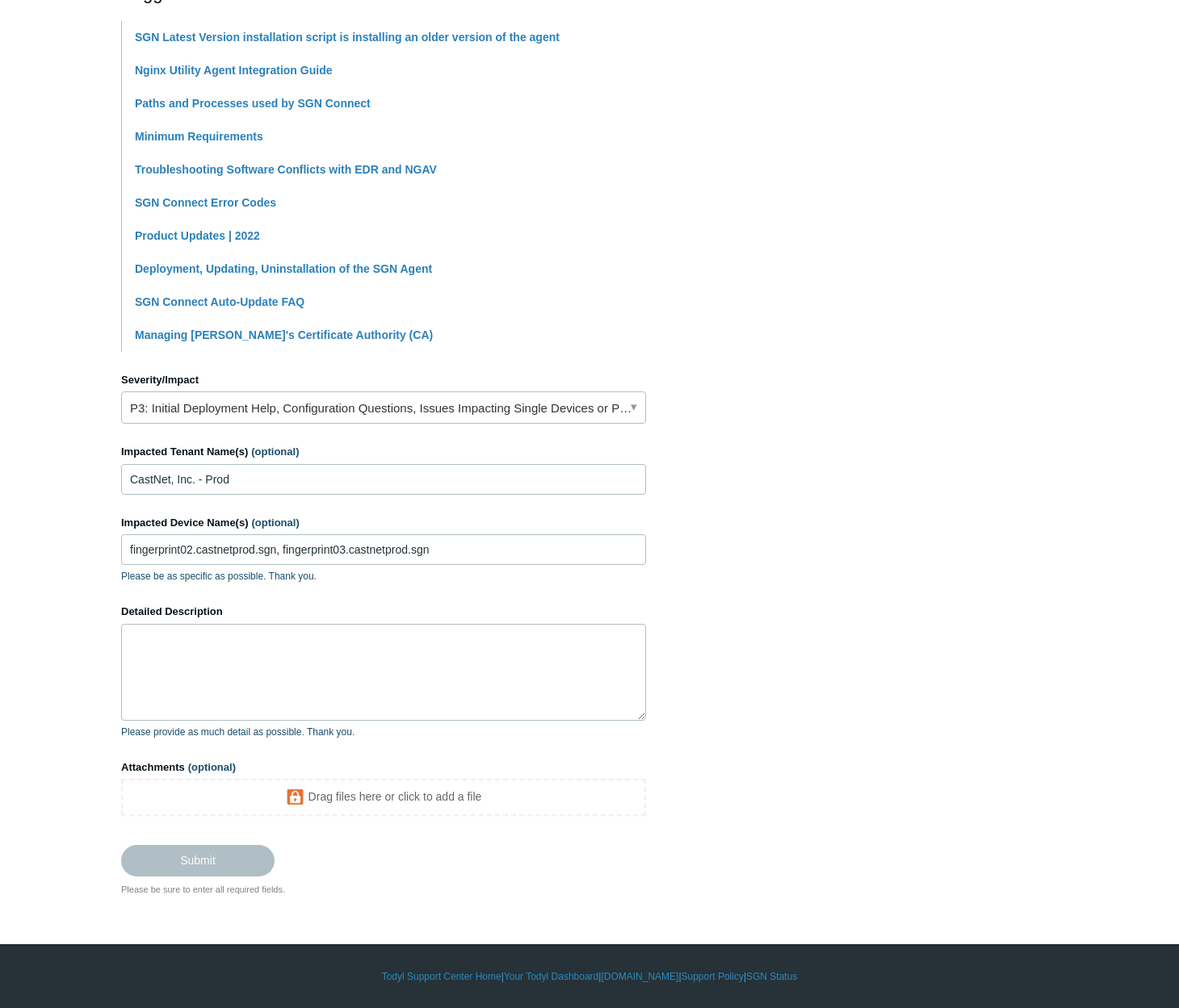
type input "Installation of agent on Linux Mint"
click at [262, 673] on textarea "Detailed Description" at bounding box center [383, 672] width 525 height 97
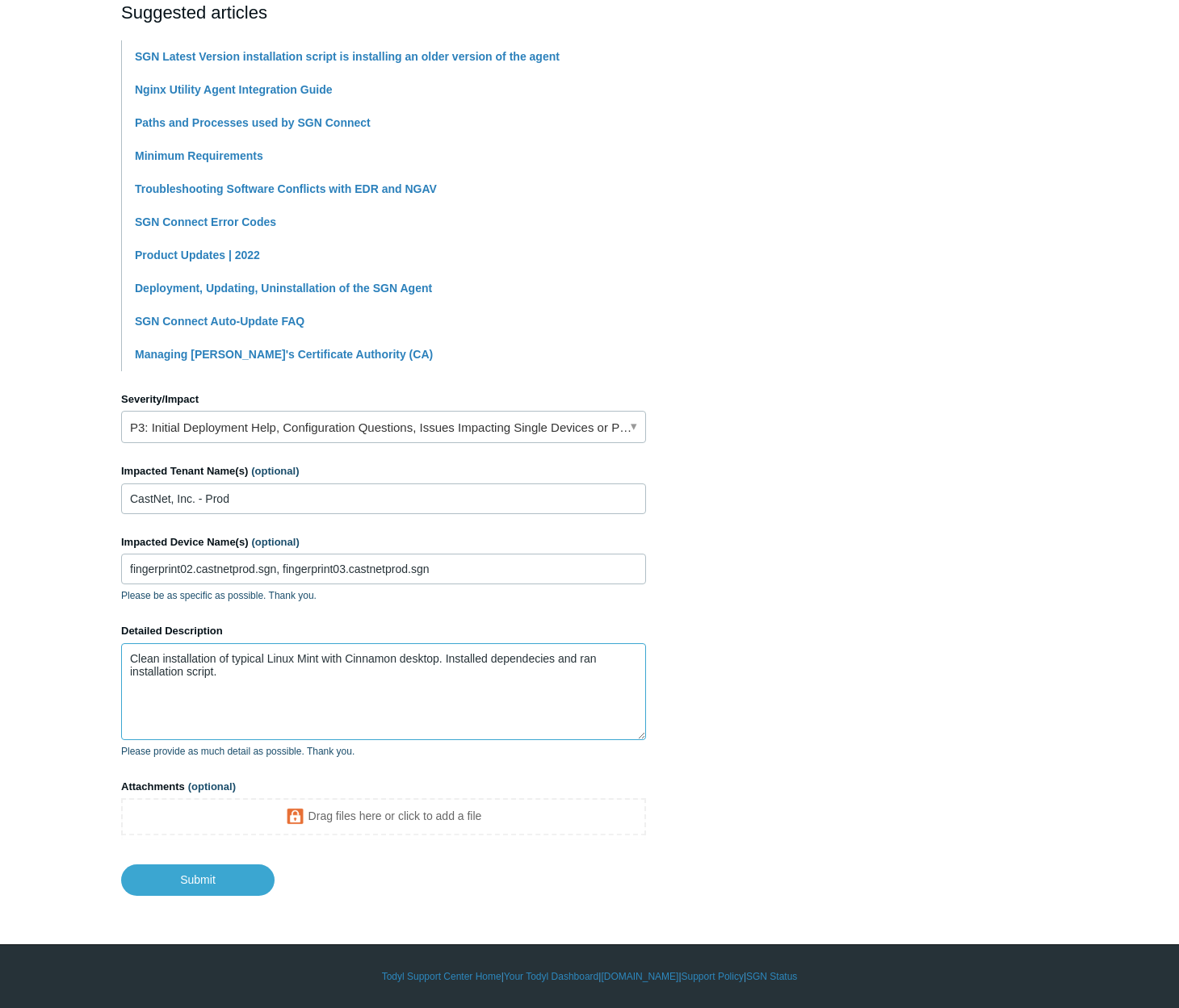
click at [529, 662] on textarea "Clean installation of typical Linux Mint with Cinnamon desktop. Installed depen…" at bounding box center [383, 692] width 525 height 97
click at [476, 673] on textarea "Clean installation of typical Linux Mint with Cinnamon desktop. Installed depen…" at bounding box center [383, 692] width 525 height 97
click at [566, 673] on textarea "Clean installation of typical Linux Mint with Cinnamon desktop. Installed depen…" at bounding box center [383, 692] width 525 height 97
click at [628, 678] on textarea "Clean installation of typical Linux Mint with Cinnamon desktop. Installed depen…" at bounding box center [383, 692] width 525 height 97
click at [325, 659] on textarea "Clean installation of typical Linux Mint with Cinnamon desktop. Installed depen…" at bounding box center [383, 692] width 525 height 97
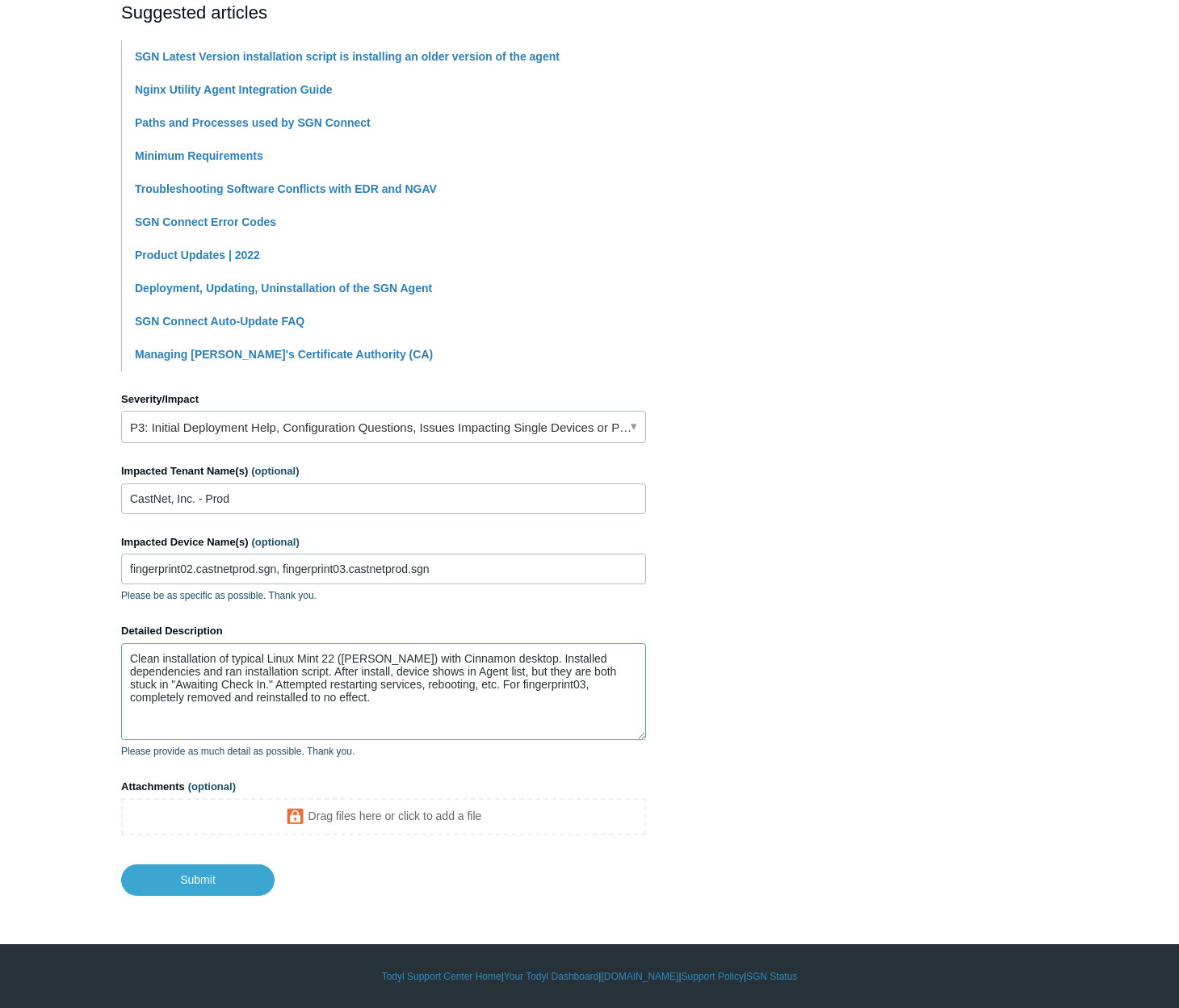
click at [499, 656] on textarea "Clean installation of typical Linux Mint 22 (Wilma) with Cinnamon desktop. Inst…" at bounding box center [383, 692] width 525 height 97
type textarea "Clean installation of typical Linux Mint 22 ([PERSON_NAME]) with Cinnamon deskt…"
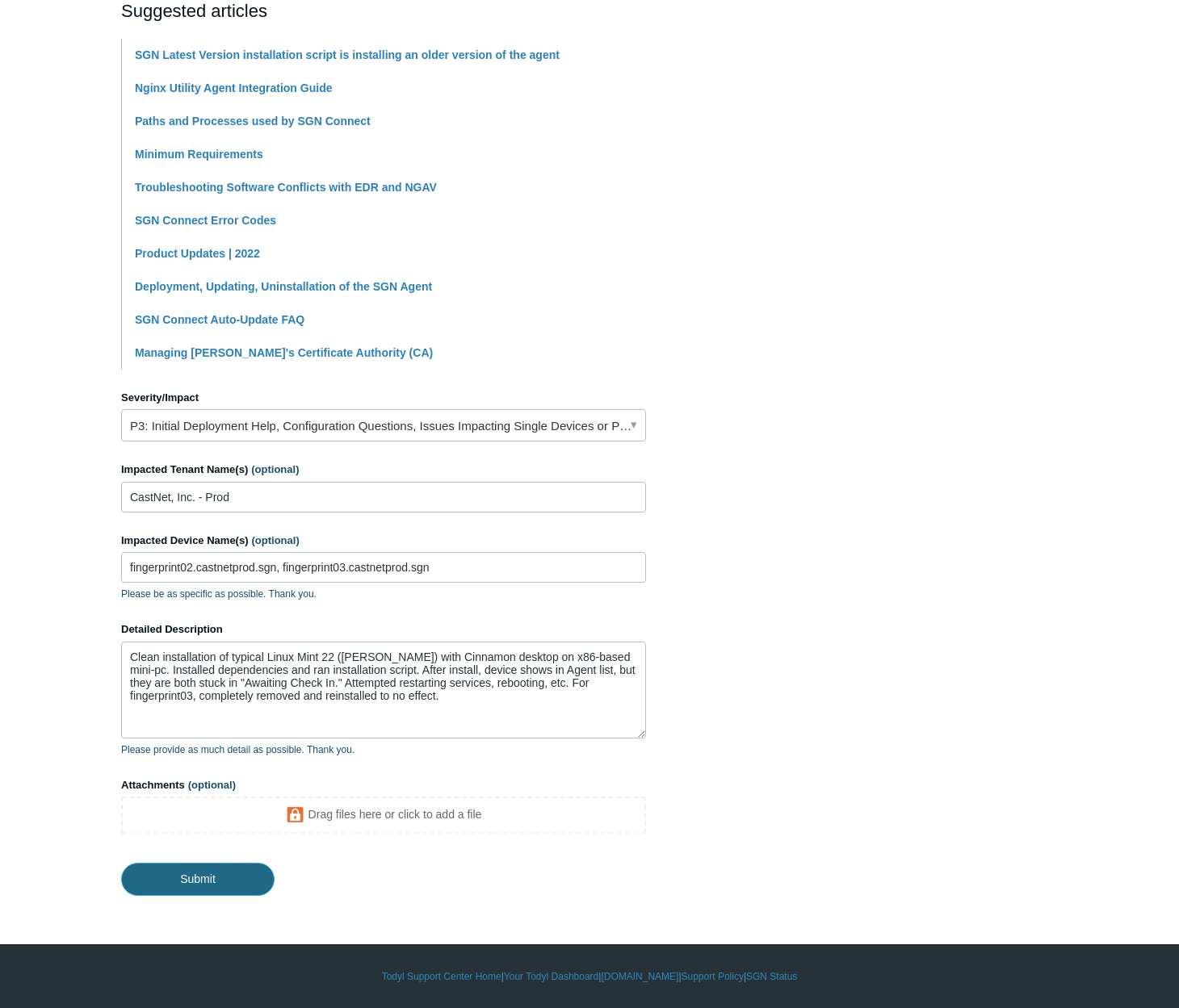
click at [224, 808] on input "Submit" at bounding box center [198, 879] width 154 height 32
